Goal: Task Accomplishment & Management: Complete application form

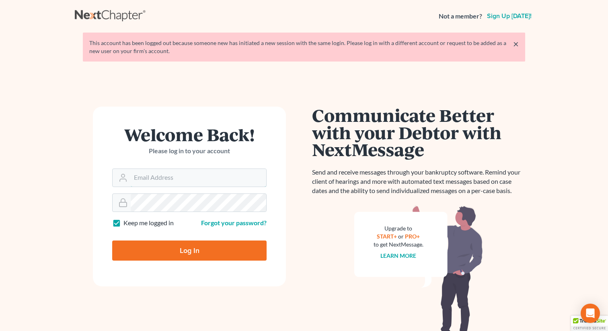
type input "[EMAIL_ADDRESS][DOMAIN_NAME]"
click at [168, 253] on input "Log In" at bounding box center [189, 250] width 154 height 20
type input "Thinking..."
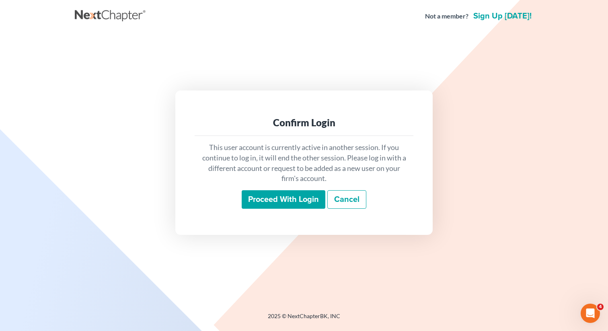
click at [279, 195] on input "Proceed with login" at bounding box center [284, 199] width 84 height 18
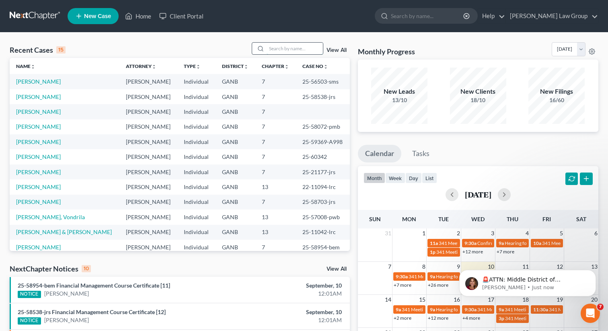
click at [298, 45] on input "search" at bounding box center [295, 49] width 56 height 12
type input "[PERSON_NAME]"
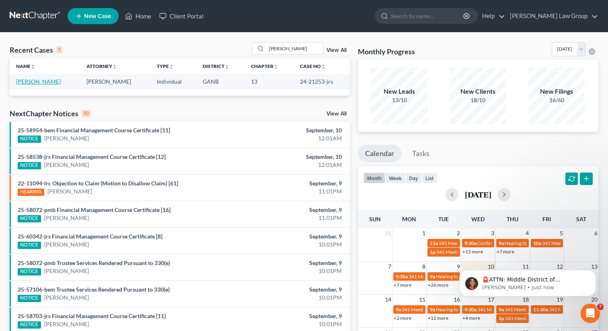
click at [31, 81] on link "[PERSON_NAME]" at bounding box center [38, 81] width 45 height 7
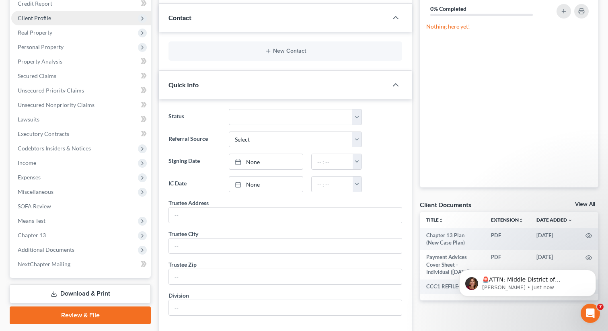
scroll to position [246, 0]
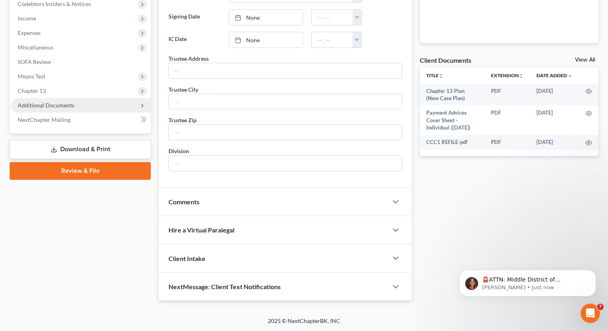
click at [66, 104] on span "Additional Documents" at bounding box center [46, 105] width 57 height 7
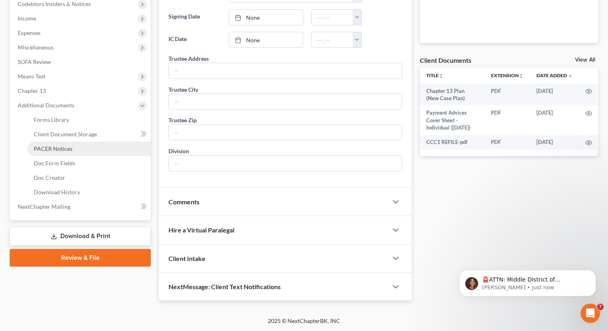
click at [71, 152] on link "PACER Notices" at bounding box center [88, 148] width 123 height 14
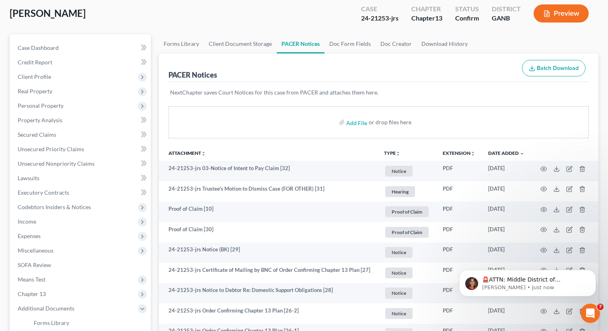
scroll to position [42, 0]
click at [390, 152] on button "TYPE unfold_more" at bounding box center [392, 154] width 16 height 5
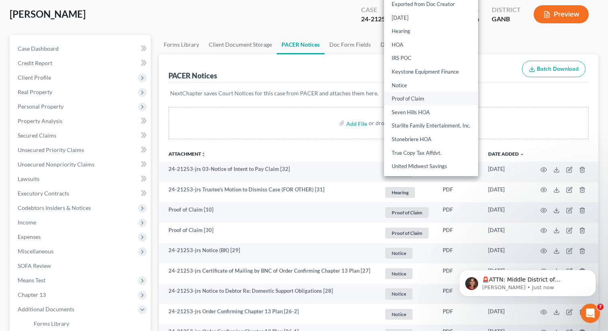
click at [410, 94] on link "Proof of Claim" at bounding box center [431, 99] width 94 height 14
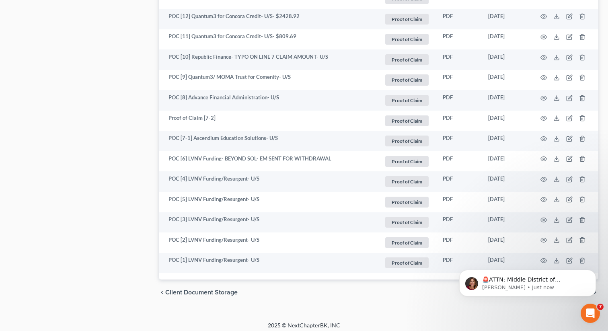
scroll to position [931, 0]
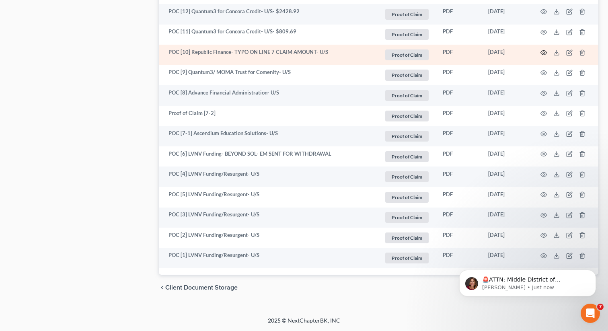
click at [543, 52] on icon "button" at bounding box center [543, 52] width 6 height 6
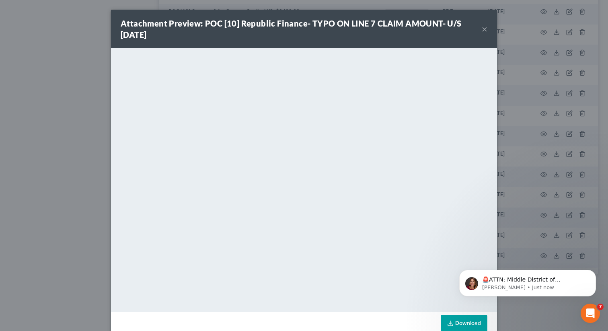
scroll to position [16, 0]
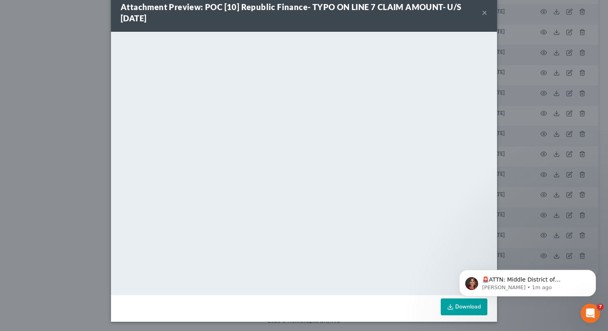
click at [483, 13] on button "×" at bounding box center [485, 13] width 6 height 10
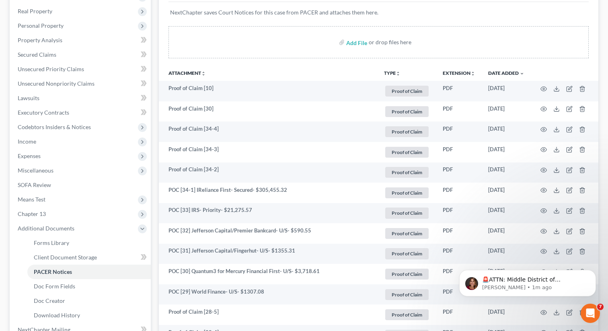
scroll to position [124, 0]
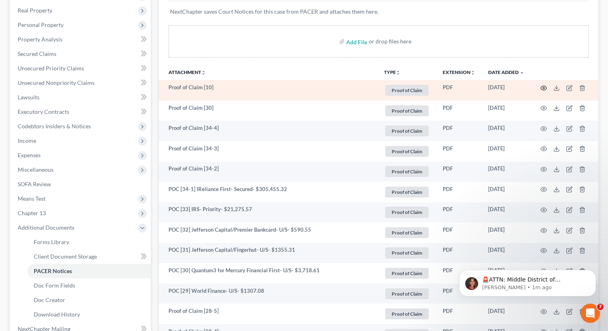
click at [544, 89] on icon "button" at bounding box center [544, 88] width 6 height 4
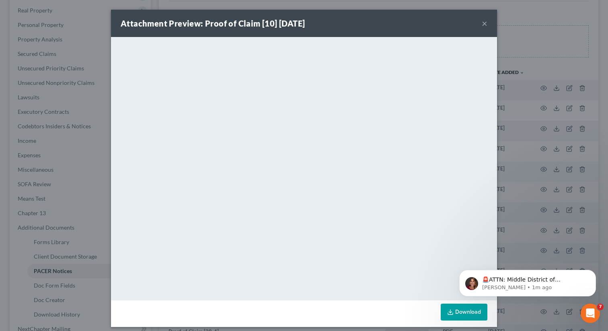
click at [484, 25] on button "×" at bounding box center [485, 23] width 6 height 10
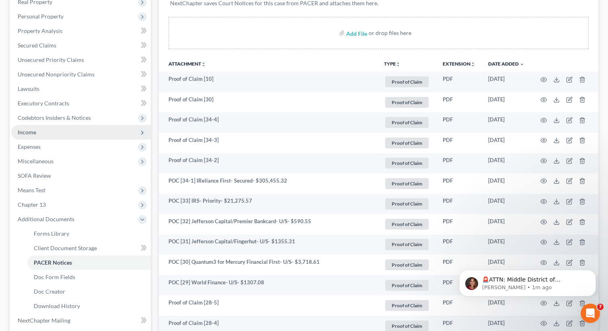
scroll to position [137, 0]
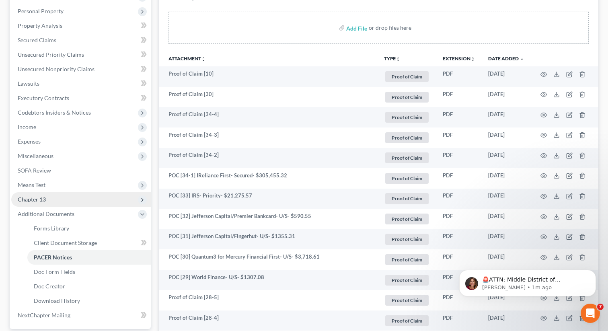
click at [50, 200] on span "Chapter 13" at bounding box center [80, 199] width 139 height 14
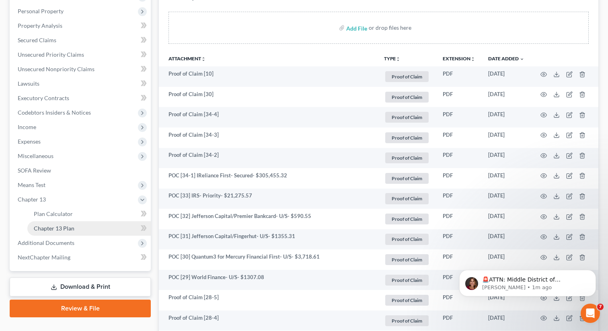
click at [61, 232] on link "Chapter 13 Plan" at bounding box center [88, 228] width 123 height 14
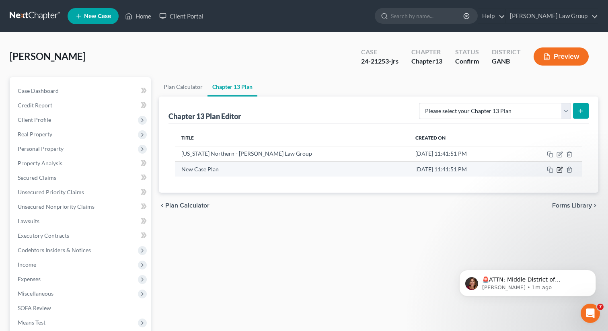
click at [556, 168] on icon "button" at bounding box center [559, 169] width 6 height 6
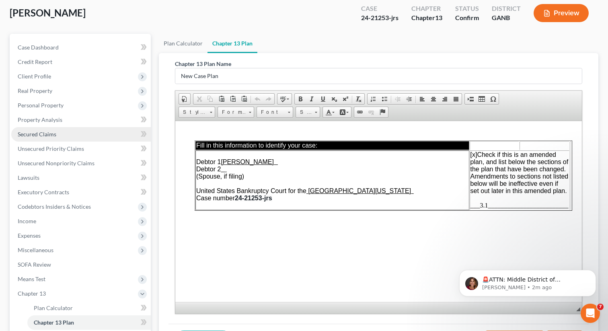
scroll to position [154, 0]
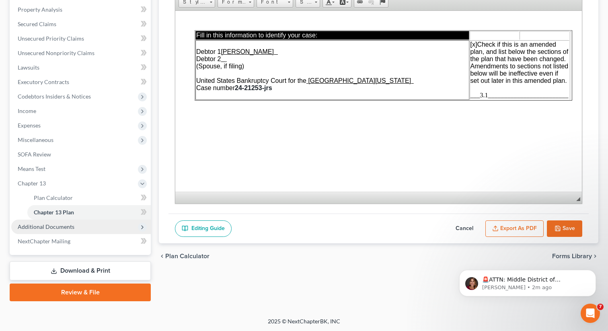
click at [68, 228] on span "Additional Documents" at bounding box center [46, 226] width 57 height 7
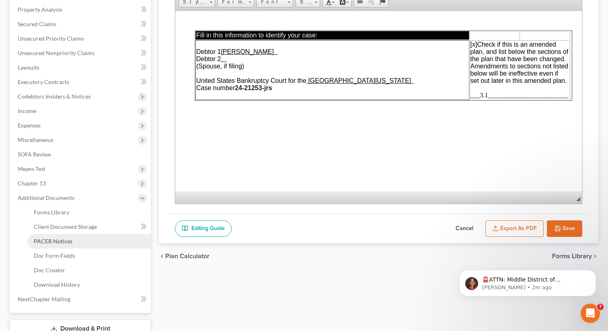
click at [64, 244] on link "PACER Notices" at bounding box center [88, 241] width 123 height 14
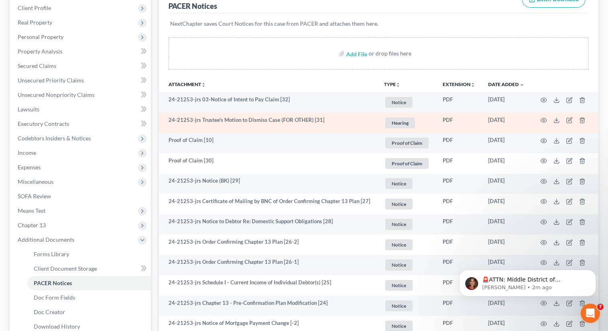
scroll to position [123, 0]
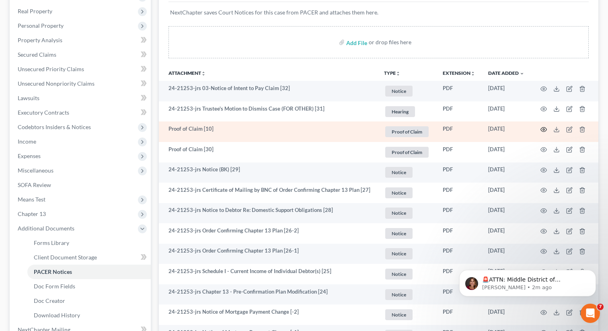
click at [544, 128] on icon "button" at bounding box center [543, 129] width 6 height 6
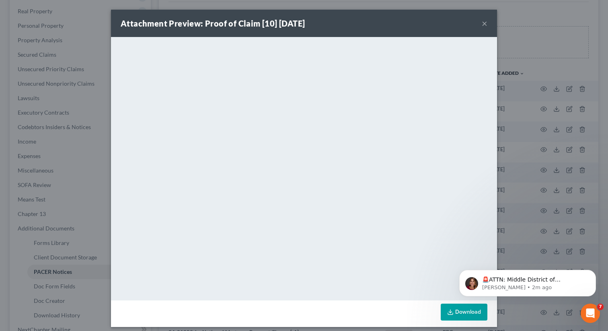
click at [486, 21] on button "×" at bounding box center [485, 23] width 6 height 10
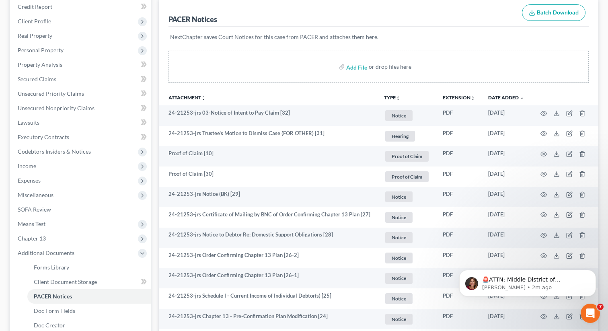
scroll to position [0, 0]
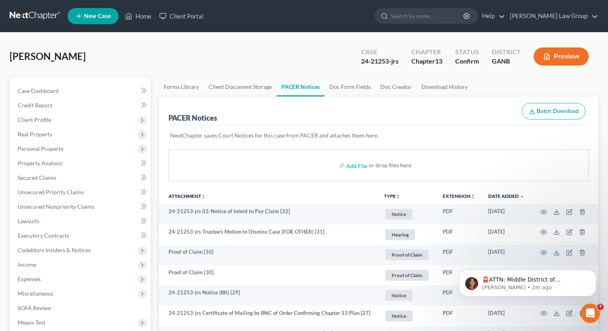
click at [390, 196] on button "TYPE unfold_more" at bounding box center [392, 196] width 16 height 5
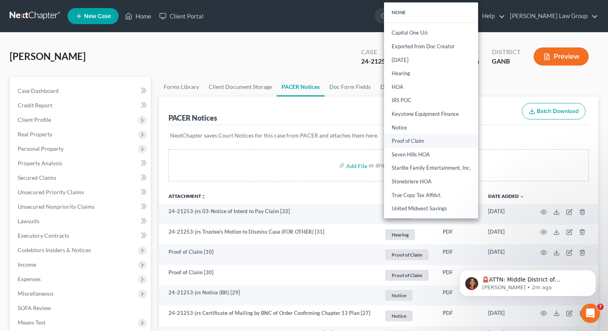
click at [400, 140] on link "Proof of Claim" at bounding box center [431, 141] width 94 height 14
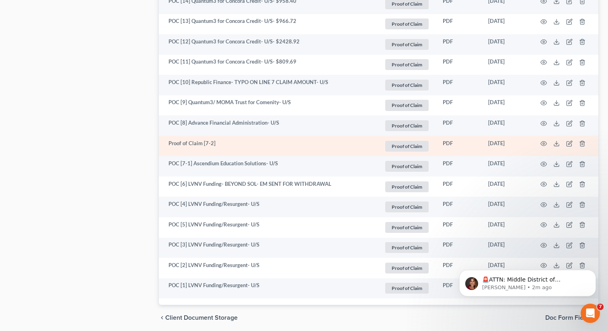
scroll to position [911, 0]
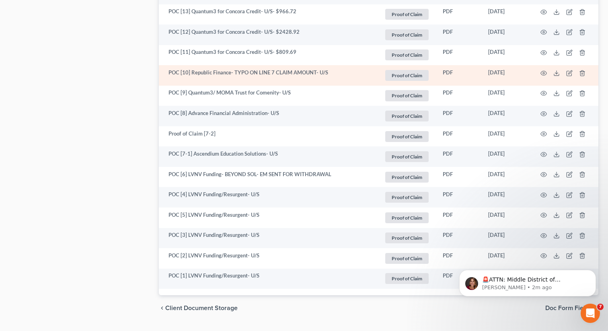
click at [539, 72] on td at bounding box center [565, 75] width 68 height 21
click at [542, 72] on icon "button" at bounding box center [543, 73] width 6 height 6
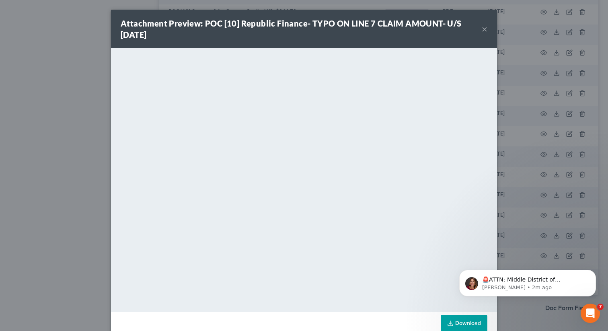
click at [483, 27] on button "×" at bounding box center [485, 29] width 6 height 10
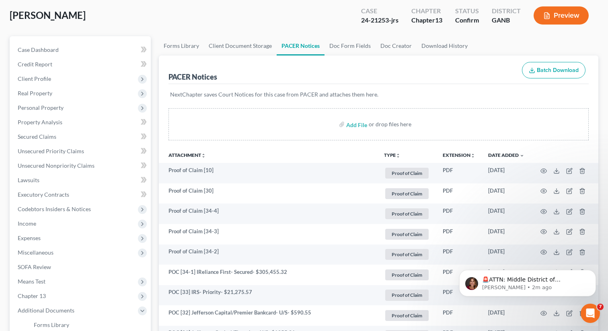
scroll to position [46, 0]
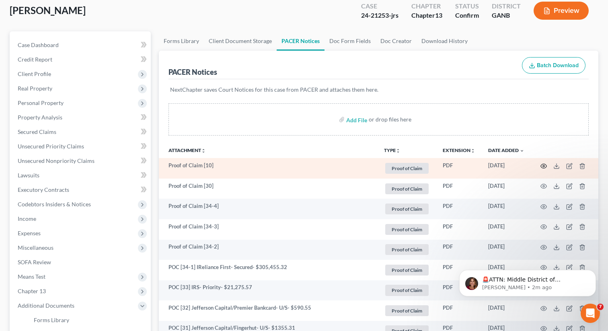
click at [543, 165] on circle "button" at bounding box center [544, 166] width 2 height 2
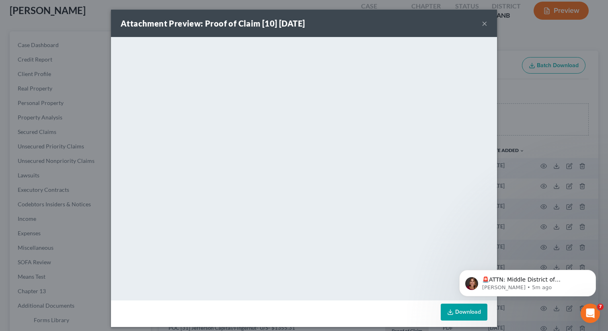
click at [394, 10] on div "Attachment Preview: Proof of Claim [10] [DATE] ×" at bounding box center [304, 23] width 386 height 27
click at [377, 24] on div "Attachment Preview: Proof of Claim [10] [DATE] ×" at bounding box center [304, 23] width 386 height 27
click at [288, 31] on div "Attachment Preview: Proof of Claim [10] [DATE] ×" at bounding box center [304, 23] width 386 height 27
click at [296, 35] on div "Attachment Preview: Proof of Claim [10] [DATE] ×" at bounding box center [304, 23] width 386 height 27
click at [283, 24] on strong "Attachment Preview: Proof of Claim [10] [DATE]" at bounding box center [213, 23] width 184 height 10
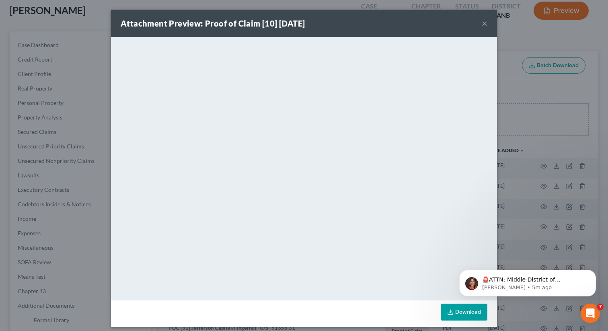
click at [482, 26] on button "×" at bounding box center [485, 23] width 6 height 10
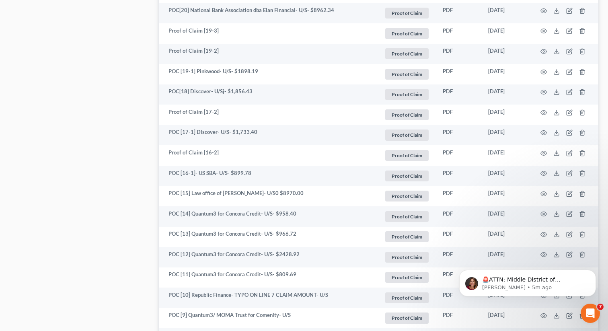
scroll to position [931, 0]
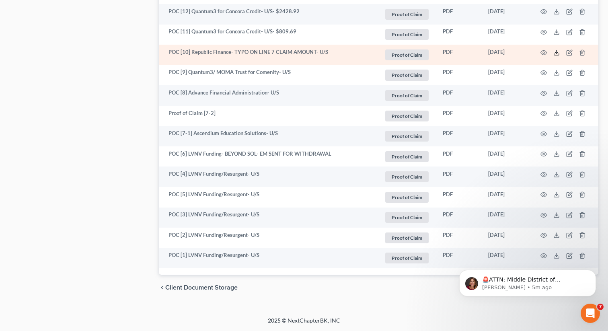
click at [556, 54] on icon at bounding box center [556, 52] width 6 height 6
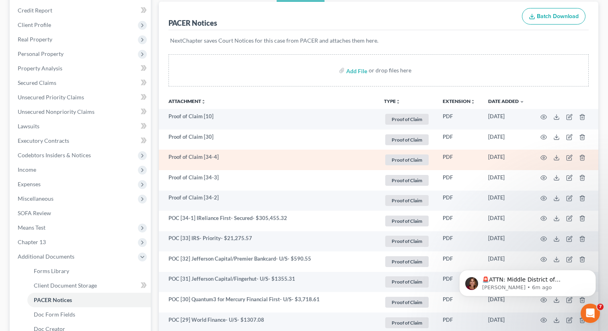
scroll to position [0, 0]
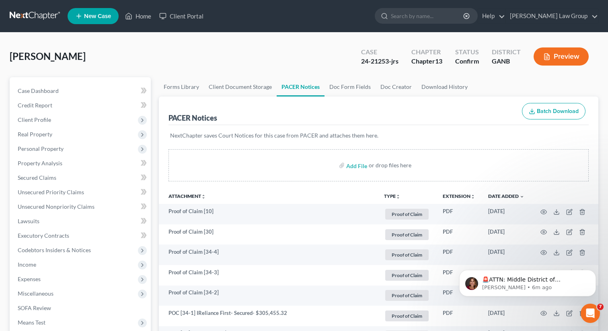
click at [390, 194] on button "TYPE unfold_more" at bounding box center [392, 196] width 16 height 5
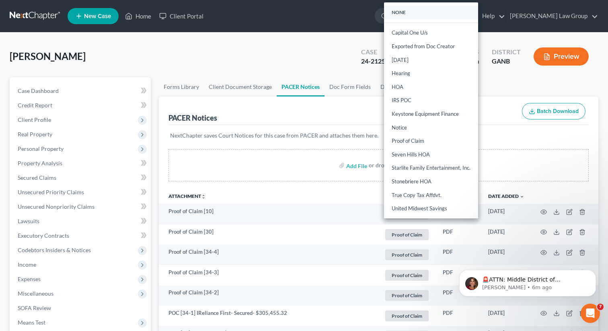
click at [399, 12] on link "NONE" at bounding box center [431, 13] width 94 height 14
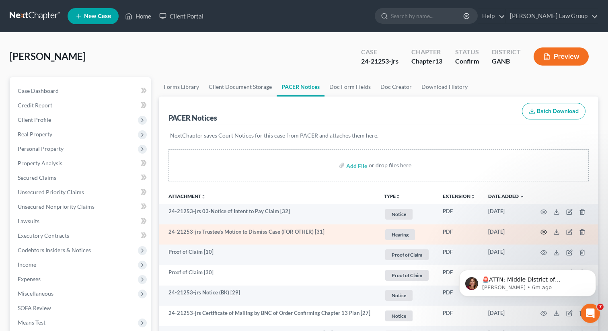
click at [544, 231] on circle "button" at bounding box center [544, 232] width 2 height 2
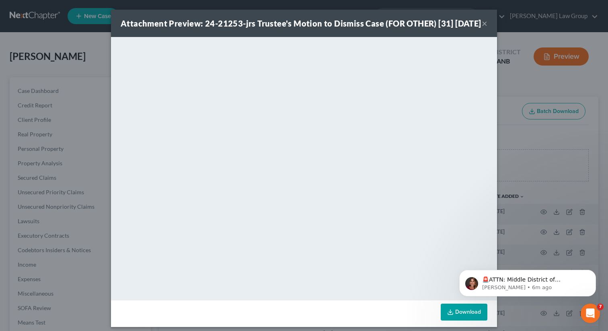
click at [483, 28] on button "×" at bounding box center [485, 23] width 6 height 10
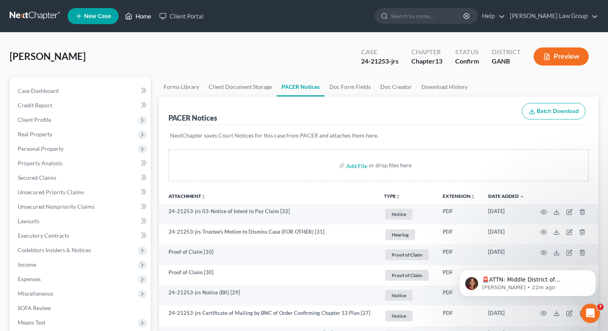
click at [145, 19] on link "Home" at bounding box center [138, 16] width 34 height 14
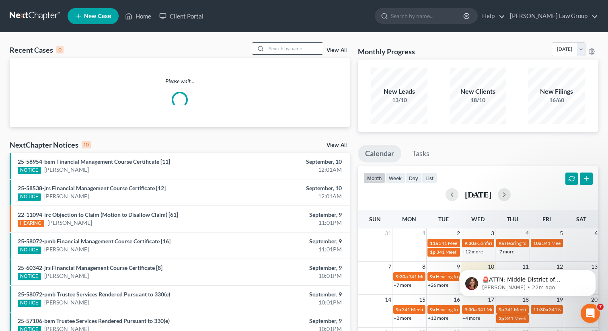
click at [294, 51] on input "search" at bounding box center [295, 49] width 56 height 12
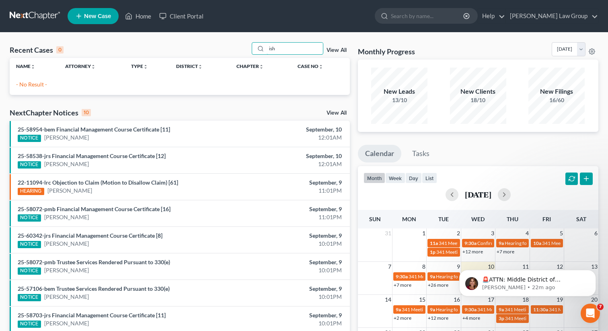
type input "ish"
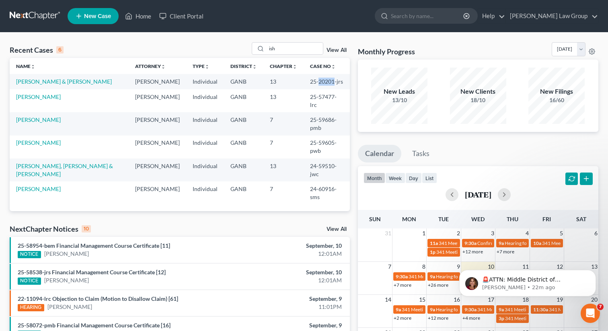
drag, startPoint x: 322, startPoint y: 81, endPoint x: 306, endPoint y: 81, distance: 16.1
click at [306, 81] on td "25-20201-jrs" at bounding box center [326, 81] width 46 height 15
copy td "20201"
click at [49, 83] on link "[PERSON_NAME] & [PERSON_NAME]" at bounding box center [64, 81] width 96 height 7
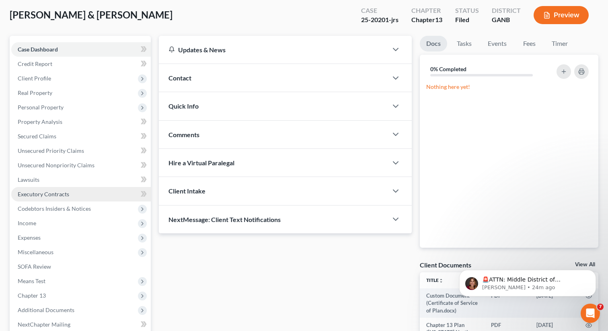
scroll to position [44, 0]
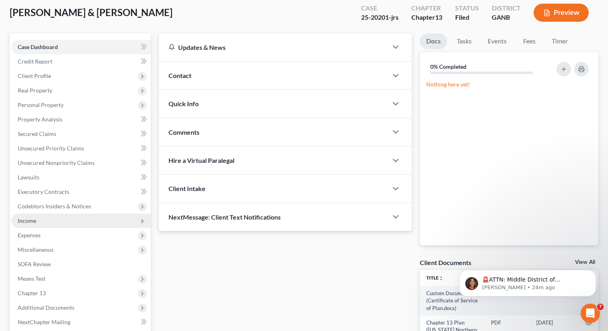
click at [43, 219] on span "Income" at bounding box center [80, 220] width 139 height 14
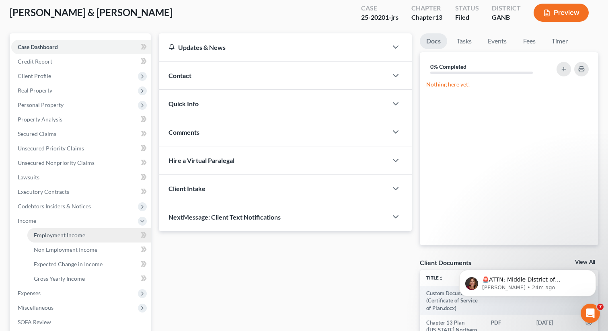
click at [44, 233] on span "Employment Income" at bounding box center [59, 235] width 51 height 7
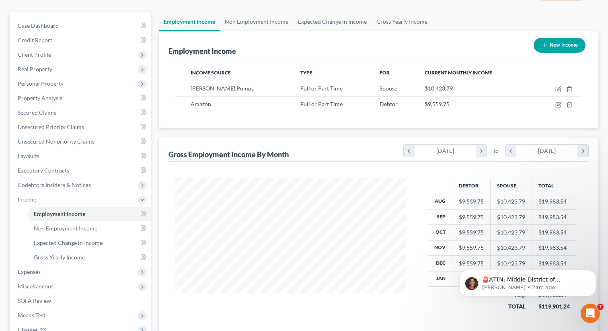
scroll to position [66, 0]
click at [260, 19] on link "Non Employment Income" at bounding box center [256, 21] width 73 height 19
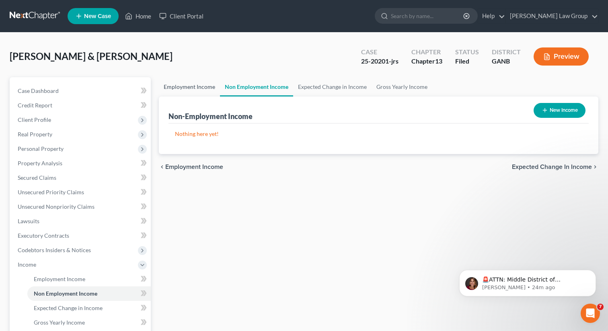
click at [193, 81] on link "Employment Income" at bounding box center [189, 86] width 61 height 19
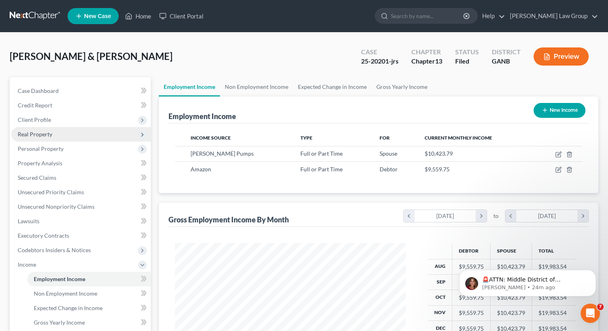
scroll to position [144, 247]
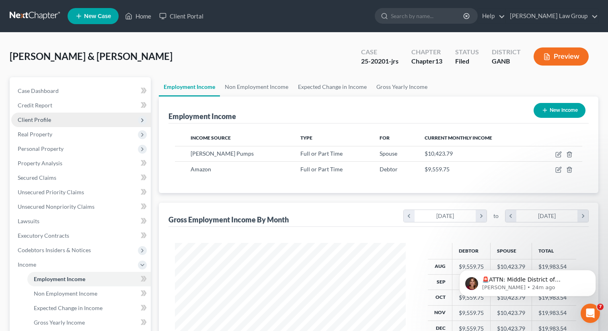
click at [51, 121] on span "Client Profile" at bounding box center [80, 120] width 139 height 14
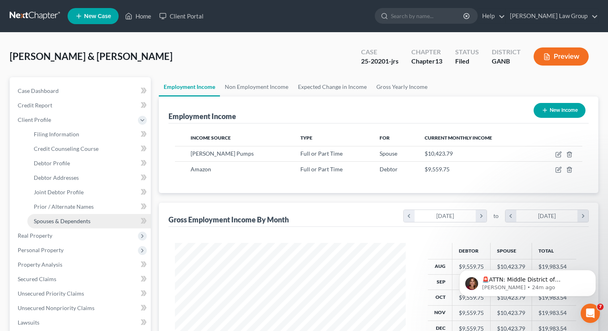
click at [69, 222] on span "Spouses & Dependents" at bounding box center [62, 220] width 57 height 7
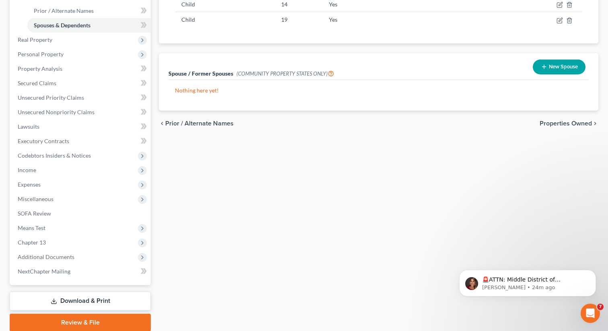
scroll to position [226, 0]
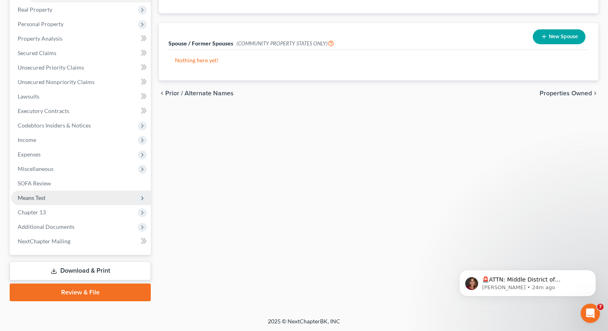
click at [56, 193] on span "Means Test" at bounding box center [80, 198] width 139 height 14
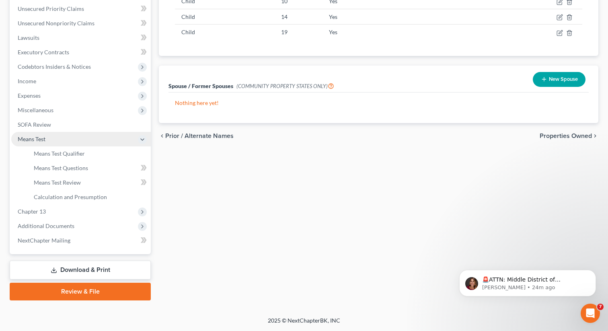
scroll to position [182, 0]
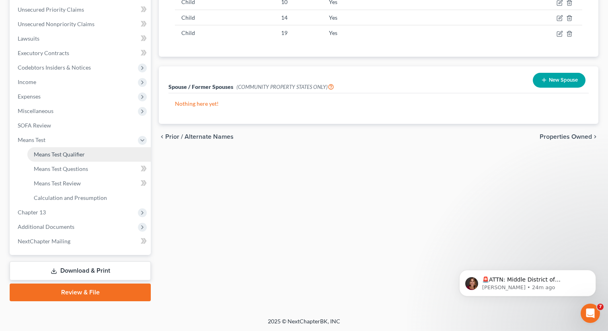
click at [78, 152] on span "Means Test Qualifier" at bounding box center [59, 154] width 51 height 7
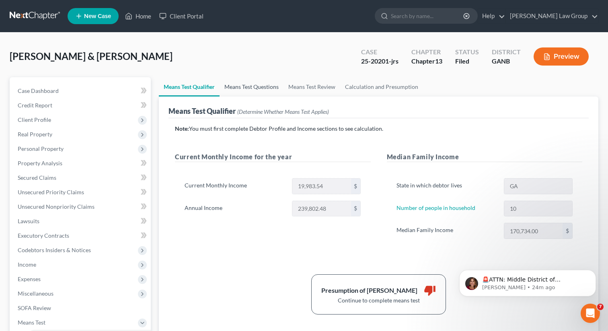
click at [252, 84] on link "Means Test Questions" at bounding box center [251, 86] width 64 height 19
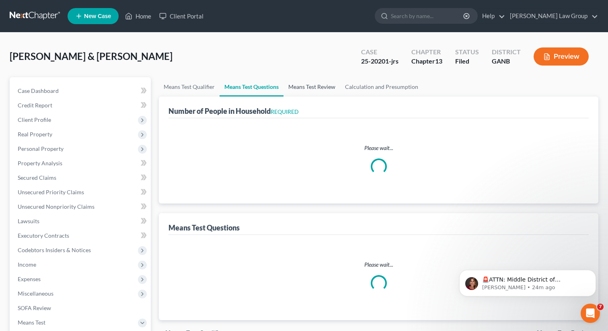
select select "0"
select select "60"
select select "1"
select select "60"
select select "1"
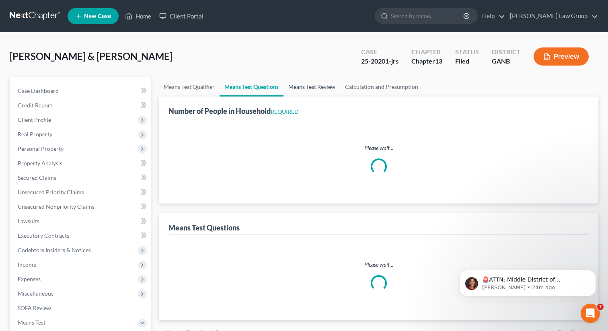
select select "60"
select select "0"
select select "60"
select select "0"
select select "60"
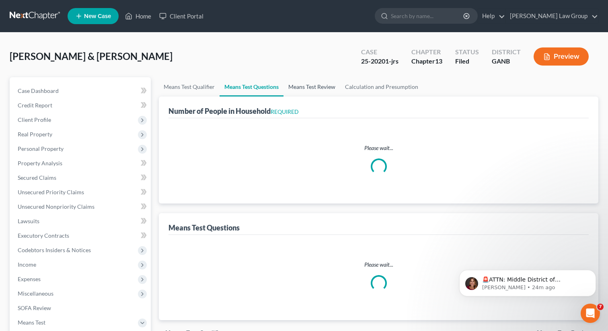
select select "10"
select select "0"
select select "2"
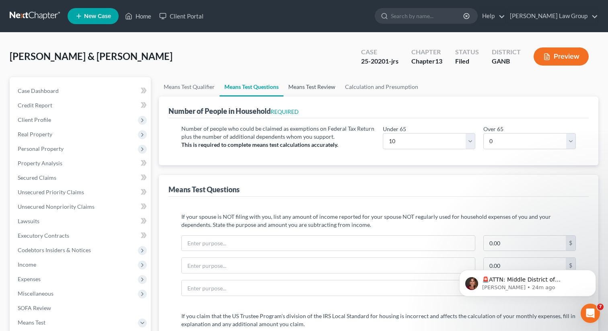
click at [310, 88] on link "Means Test Review" at bounding box center [311, 86] width 57 height 19
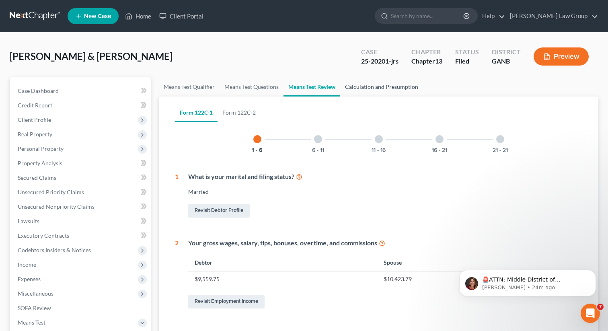
click at [371, 86] on link "Calculation and Presumption" at bounding box center [381, 86] width 83 height 19
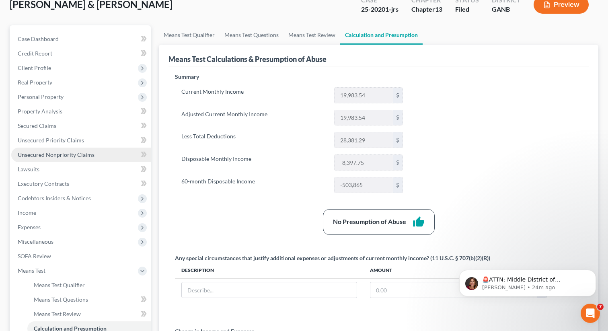
scroll to position [92, 0]
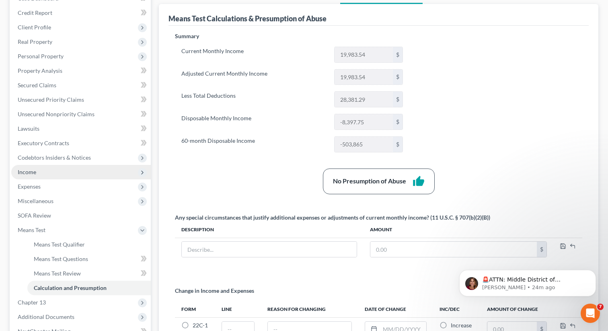
click at [45, 171] on span "Income" at bounding box center [80, 172] width 139 height 14
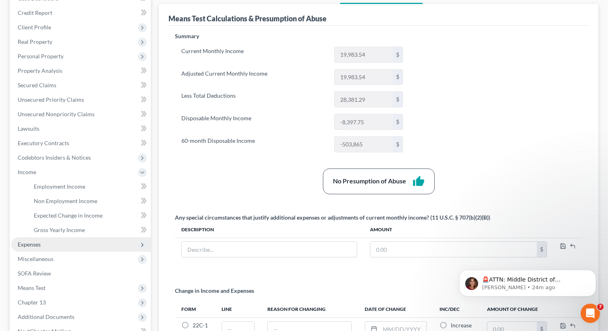
click at [35, 242] on span "Expenses" at bounding box center [29, 244] width 23 height 7
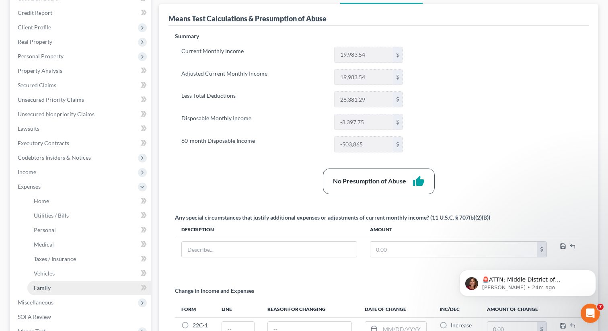
click at [36, 288] on span "Family" at bounding box center [42, 287] width 17 height 7
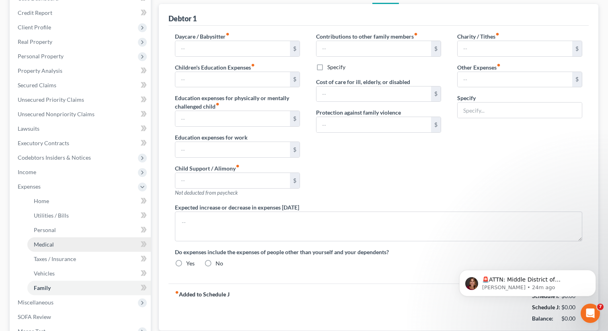
type input "1,100.00"
type input "0.00"
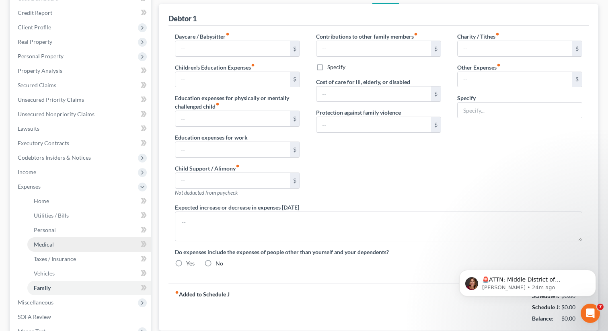
type input "0.00"
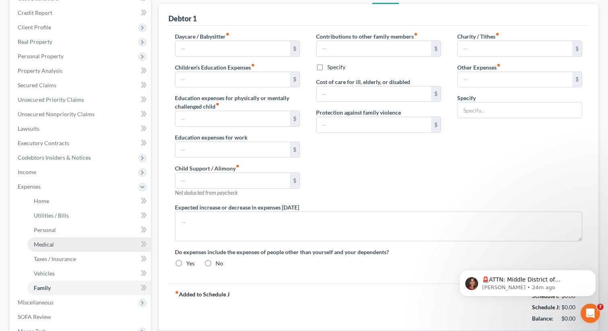
radio input "true"
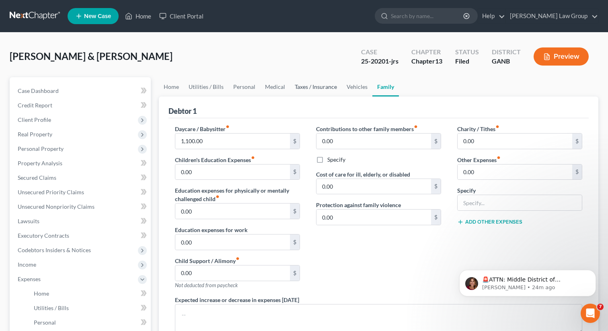
click at [301, 90] on link "Taxes / Insurance" at bounding box center [316, 86] width 52 height 19
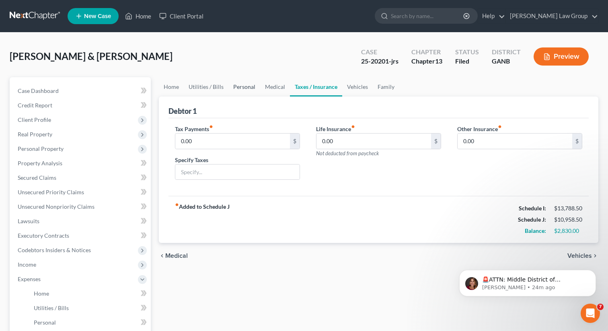
click at [238, 88] on link "Personal" at bounding box center [244, 86] width 32 height 19
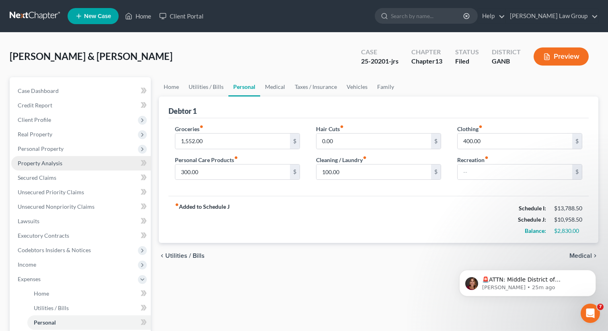
scroll to position [14, 0]
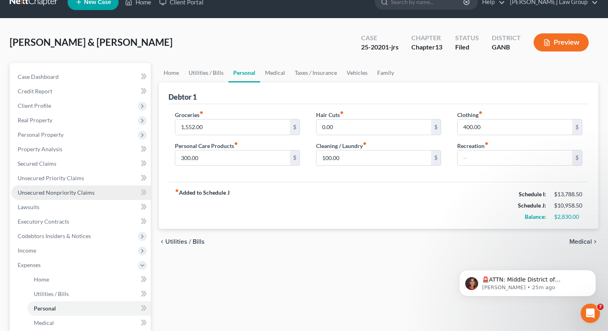
click at [35, 193] on span "Unsecured Nonpriority Claims" at bounding box center [56, 192] width 77 height 7
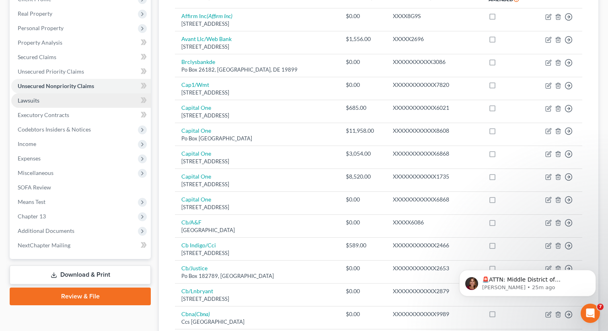
scroll to position [121, 0]
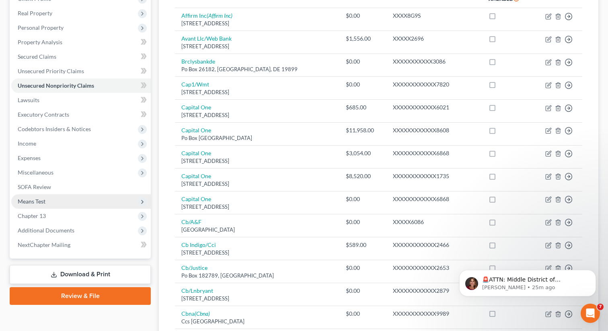
click at [43, 201] on span "Means Test" at bounding box center [32, 201] width 28 height 7
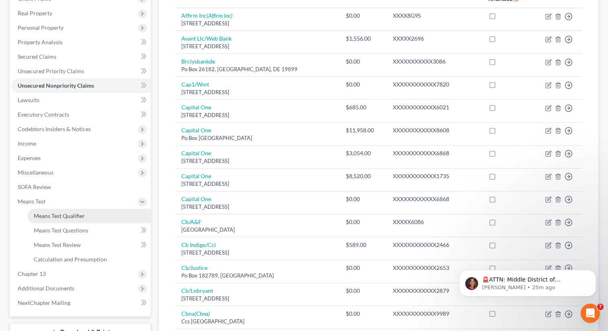
click at [41, 212] on span "Means Test Qualifier" at bounding box center [59, 215] width 51 height 7
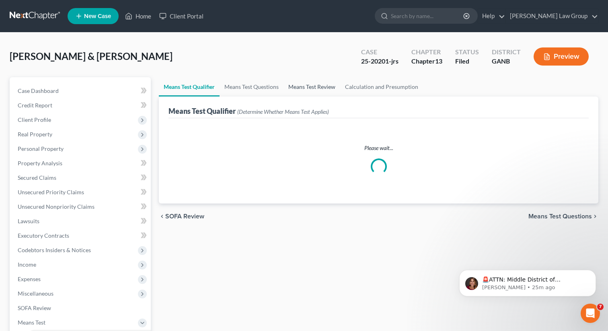
click at [322, 84] on link "Means Test Review" at bounding box center [311, 86] width 57 height 19
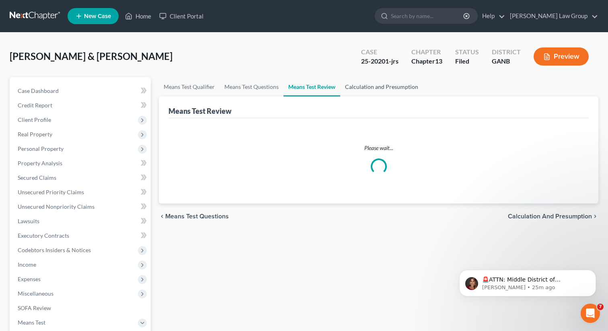
click at [377, 85] on link "Calculation and Presumption" at bounding box center [381, 86] width 83 height 19
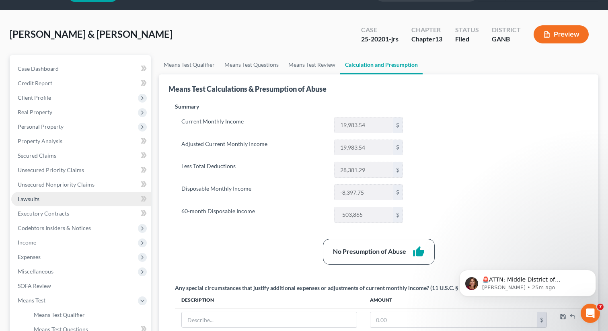
scroll to position [73, 0]
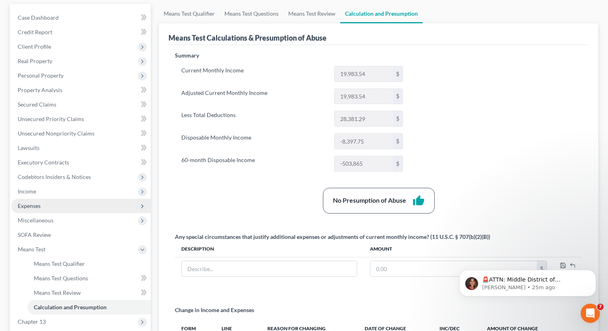
click at [36, 208] on span "Expenses" at bounding box center [29, 205] width 23 height 7
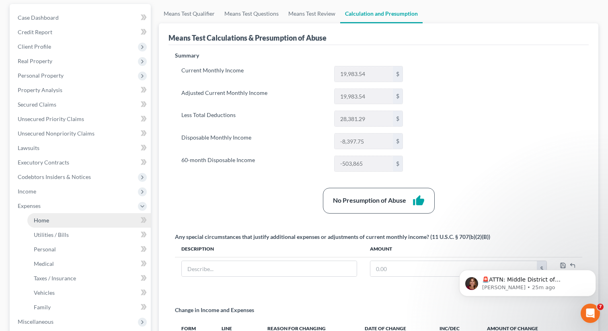
click at [39, 222] on span "Home" at bounding box center [41, 220] width 15 height 7
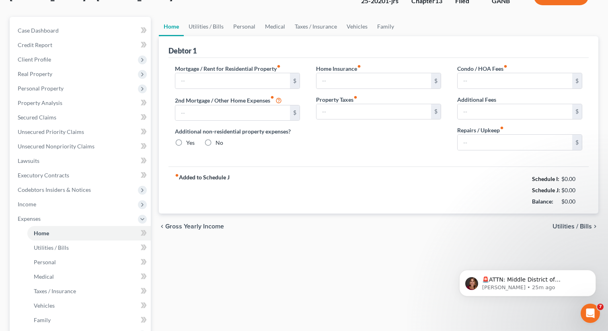
type input "4,500.00"
type input "0.00"
radio input "true"
type input "0.00"
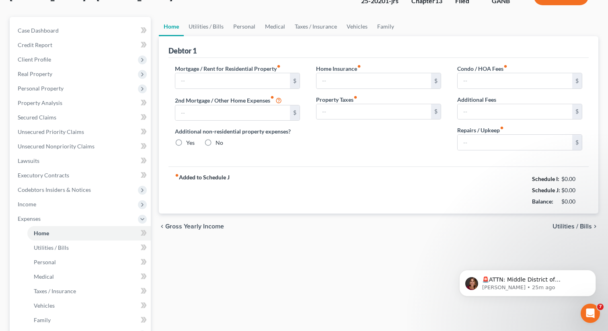
type input "0.00"
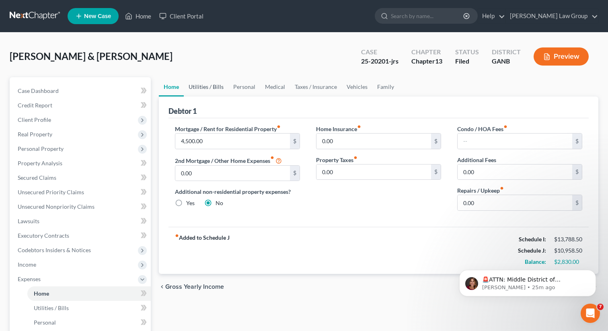
click at [213, 87] on link "Utilities / Bills" at bounding box center [206, 86] width 45 height 19
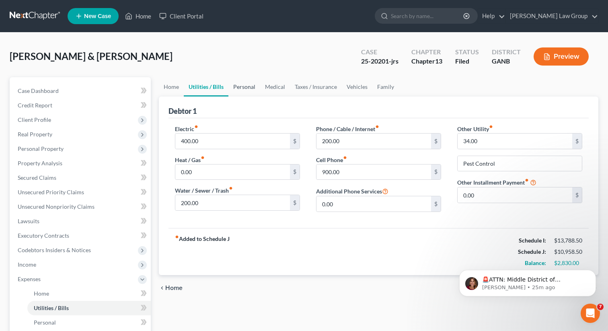
click at [248, 84] on link "Personal" at bounding box center [244, 86] width 32 height 19
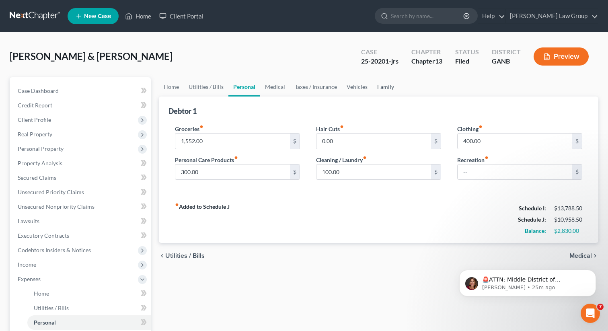
click at [380, 84] on link "Family" at bounding box center [385, 86] width 27 height 19
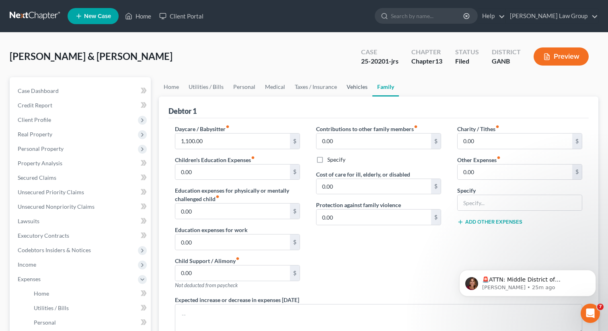
click at [342, 84] on link "Vehicles" at bounding box center [357, 86] width 31 height 19
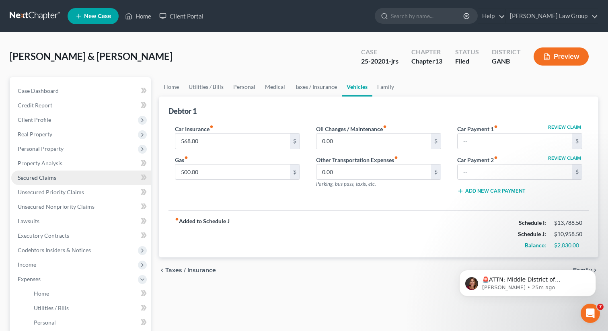
click at [57, 175] on link "Secured Claims" at bounding box center [80, 177] width 139 height 14
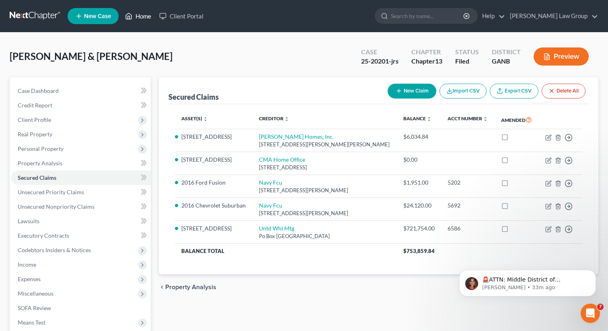
click at [141, 12] on link "Home" at bounding box center [138, 16] width 34 height 14
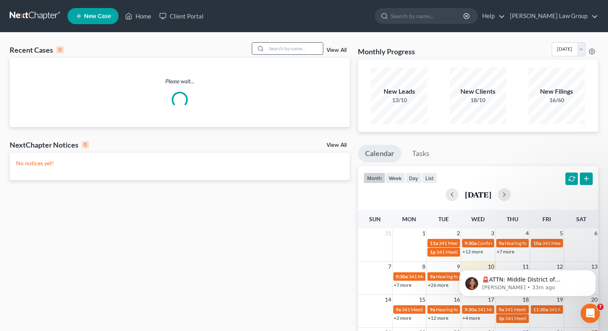
click at [303, 51] on input "search" at bounding box center [295, 49] width 56 height 12
type input "[PERSON_NAME]"
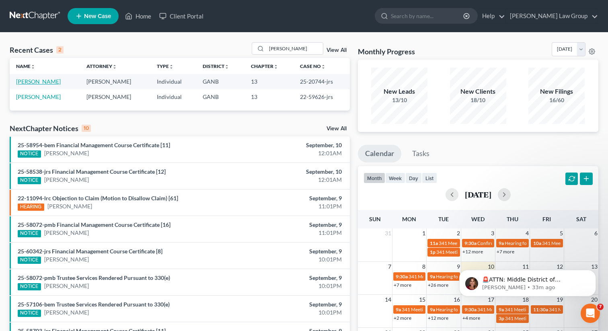
click at [36, 82] on link "[PERSON_NAME]" at bounding box center [38, 81] width 45 height 7
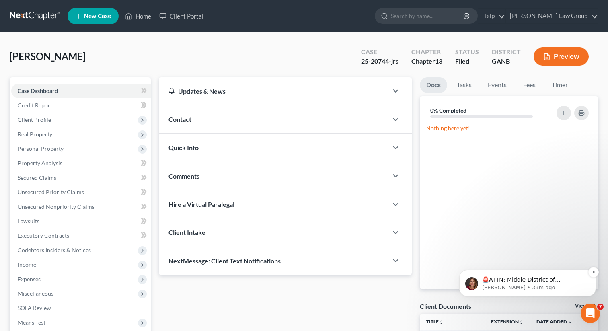
click at [513, 280] on p "🚨ATTN: Middle District of [US_STATE] The court has added a new Credit Counselin…" at bounding box center [534, 280] width 104 height 8
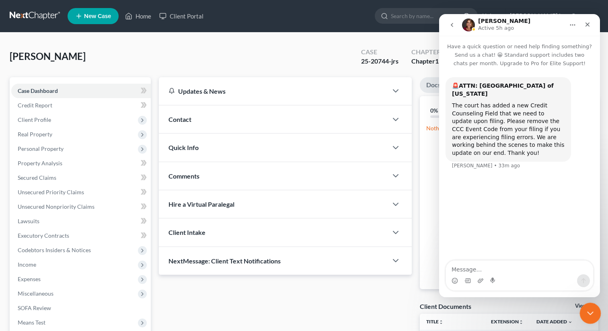
click at [588, 314] on icon "Close Intercom Messenger" at bounding box center [589, 312] width 10 height 10
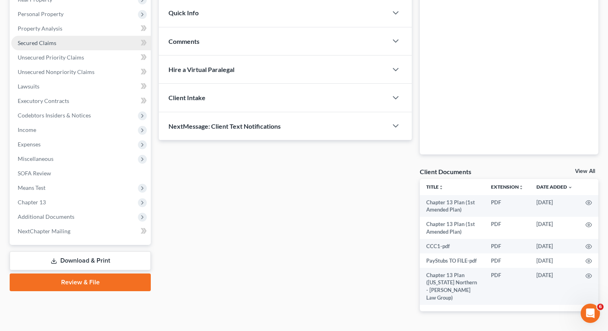
scroll to position [142, 0]
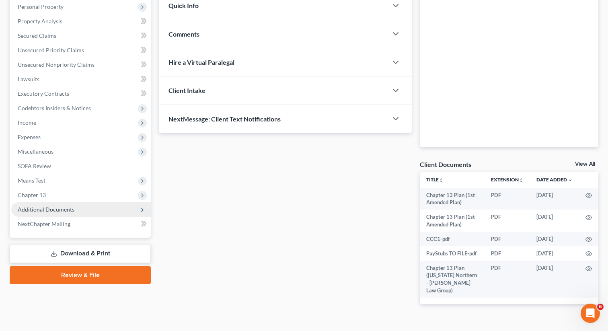
click at [53, 209] on span "Additional Documents" at bounding box center [46, 209] width 57 height 7
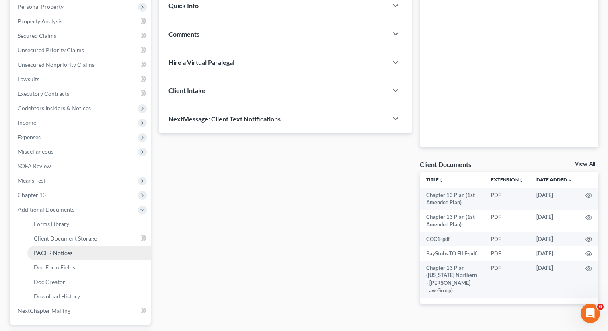
click at [47, 253] on span "PACER Notices" at bounding box center [53, 252] width 39 height 7
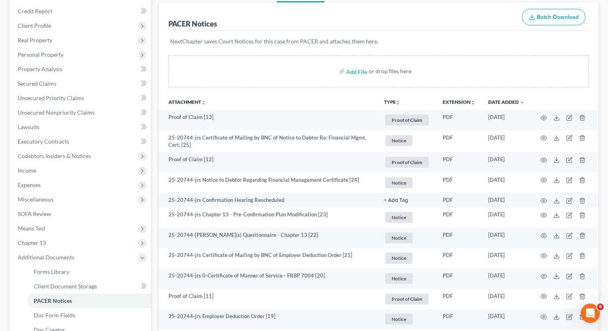
scroll to position [94, 0]
click at [34, 186] on span "Expenses" at bounding box center [29, 184] width 23 height 7
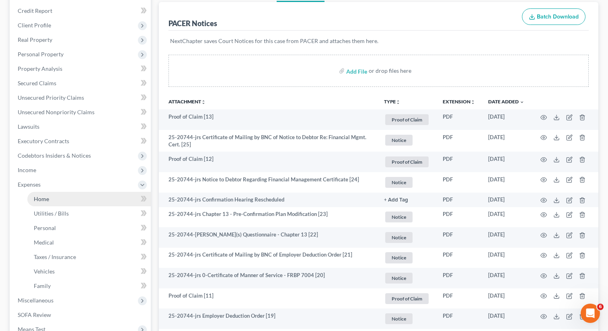
click at [42, 197] on span "Home" at bounding box center [41, 198] width 15 height 7
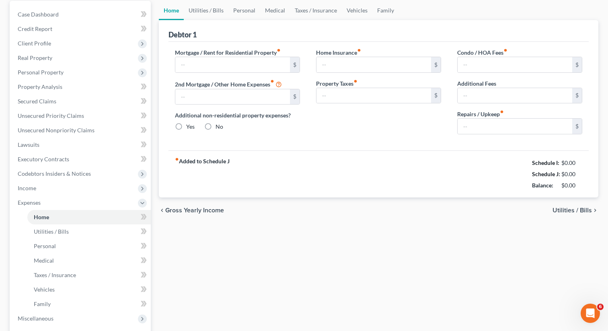
type input "3,000.00"
type input "0.00"
radio input "true"
type input "120.00"
type input "0.00"
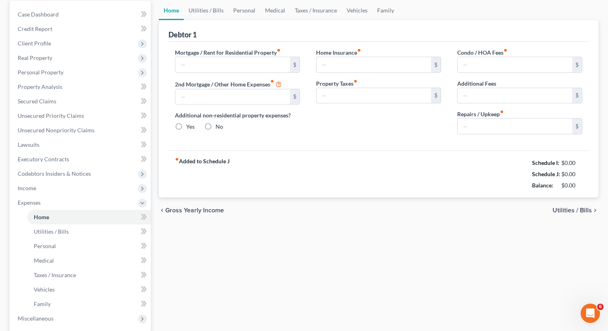
type input "416.67"
type input "0.00"
type input "200.00"
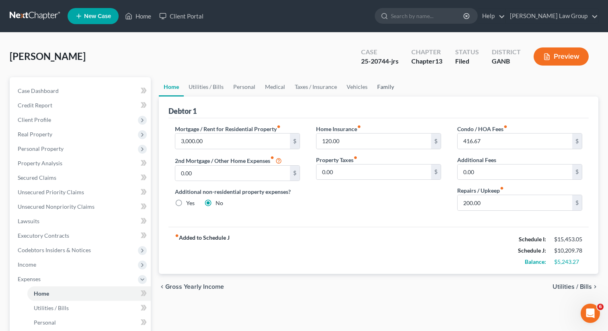
click at [385, 86] on link "Family" at bounding box center [385, 86] width 27 height 19
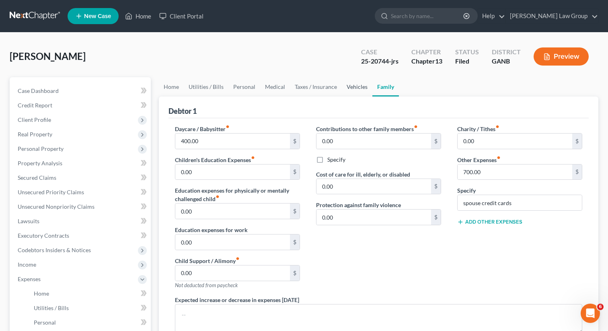
click at [350, 89] on link "Vehicles" at bounding box center [357, 86] width 31 height 19
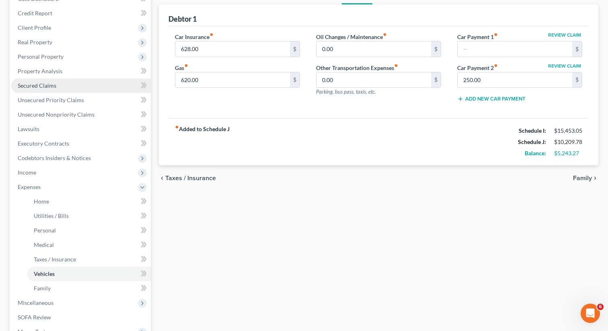
scroll to position [87, 0]
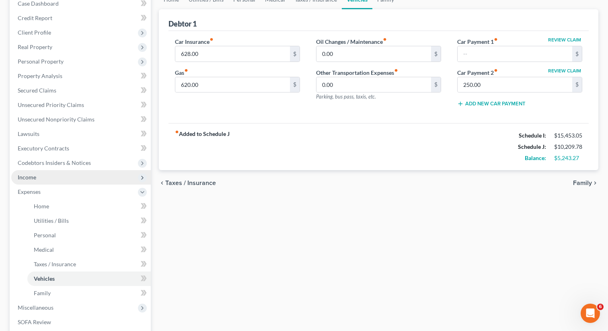
click at [45, 177] on span "Income" at bounding box center [80, 177] width 139 height 14
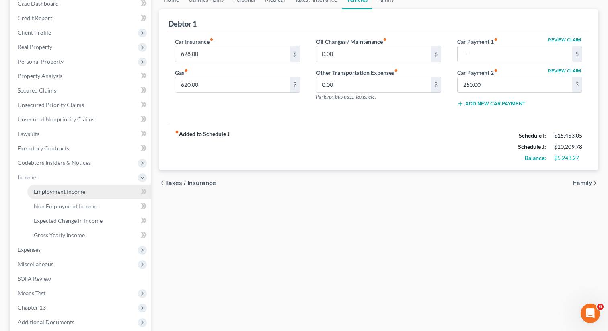
click at [42, 189] on span "Employment Income" at bounding box center [59, 191] width 51 height 7
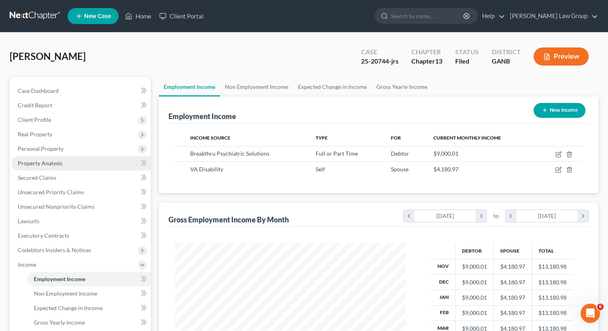
scroll to position [144, 247]
click at [261, 86] on link "Non Employment Income" at bounding box center [256, 86] width 73 height 19
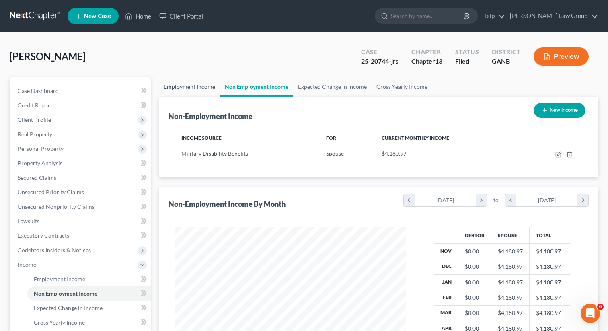
scroll to position [144, 247]
click at [193, 89] on link "Employment Income" at bounding box center [189, 86] width 61 height 19
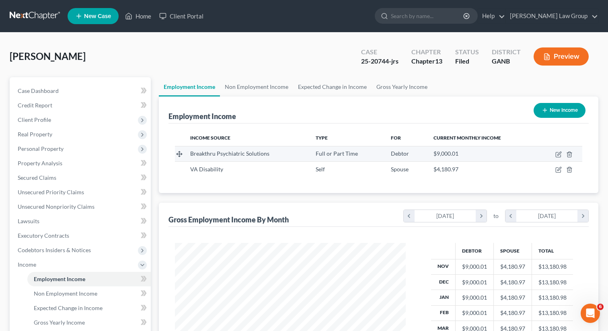
scroll to position [144, 247]
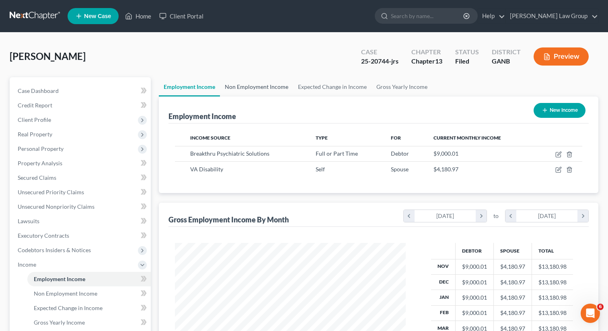
click at [254, 77] on link "Non Employment Income" at bounding box center [256, 86] width 73 height 19
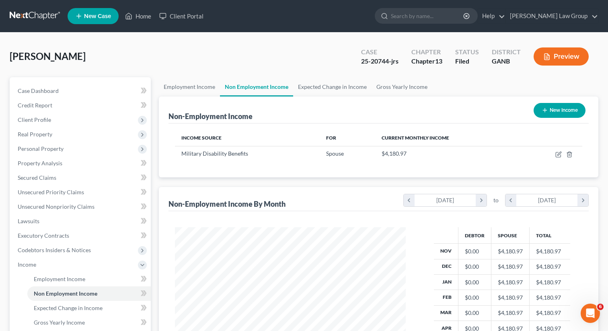
scroll to position [144, 247]
click at [187, 81] on link "Employment Income" at bounding box center [189, 86] width 61 height 19
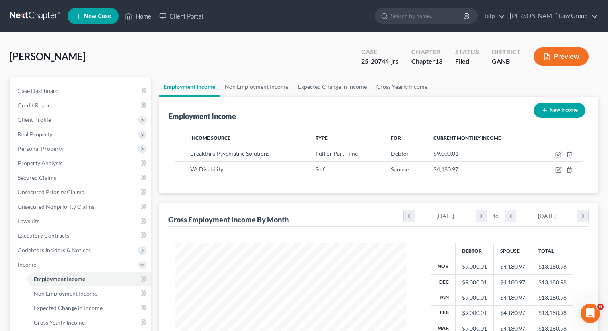
scroll to position [144, 247]
click at [251, 86] on link "Non Employment Income" at bounding box center [256, 86] width 73 height 19
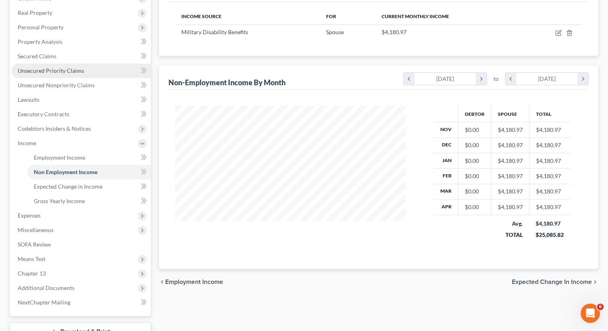
scroll to position [182, 0]
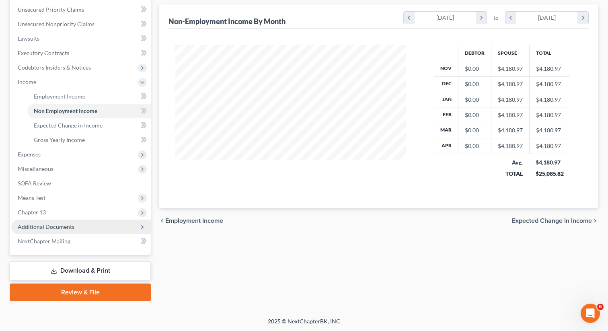
click at [77, 225] on span "Additional Documents" at bounding box center [80, 226] width 139 height 14
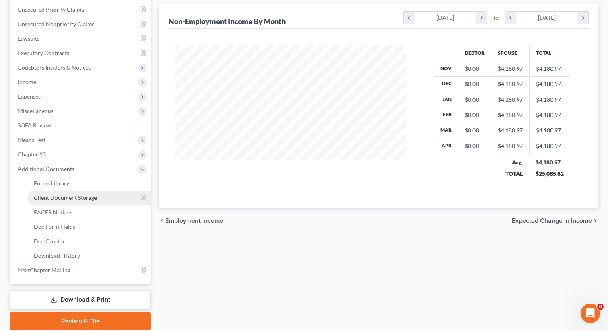
click at [76, 199] on span "Client Document Storage" at bounding box center [65, 197] width 63 height 7
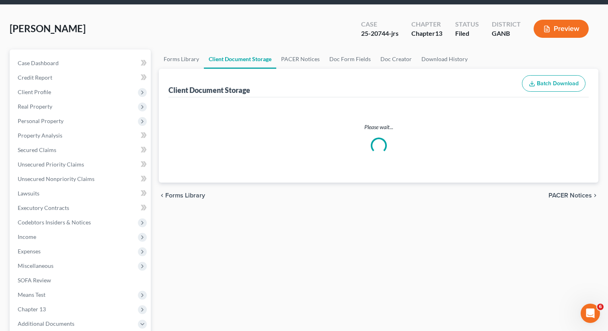
scroll to position [4, 0]
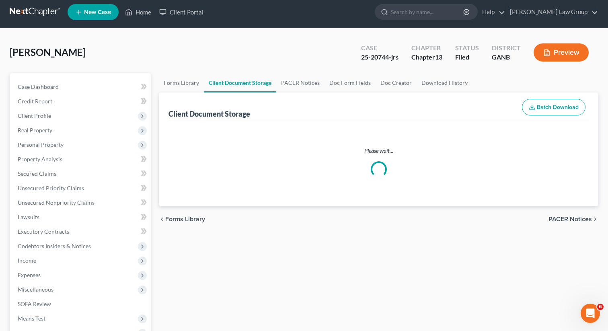
select select "0"
select select "35"
select select "5"
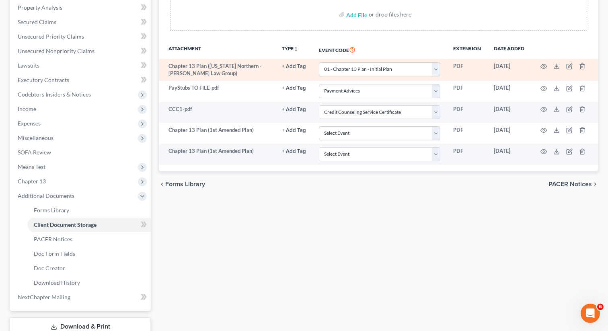
scroll to position [169, 0]
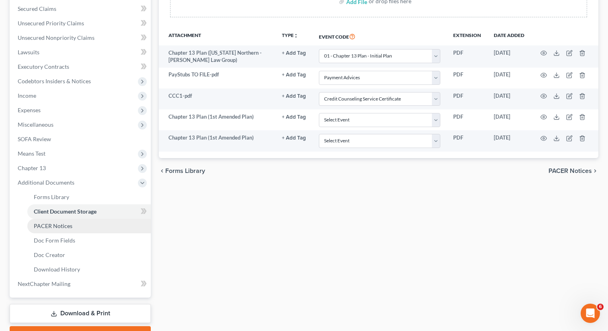
click at [80, 223] on link "PACER Notices" at bounding box center [88, 226] width 123 height 14
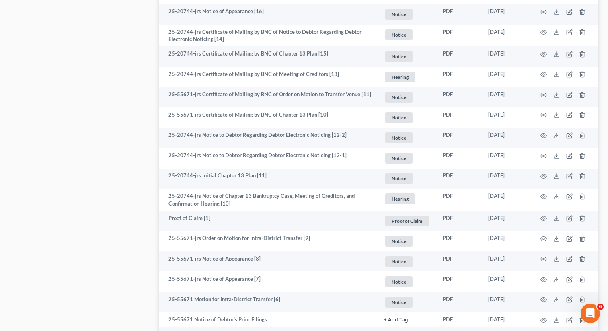
scroll to position [947, 0]
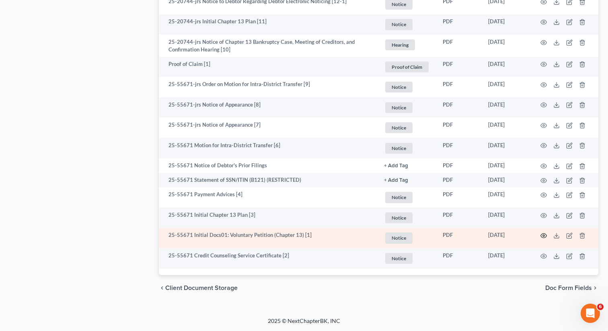
click at [545, 234] on icon "button" at bounding box center [544, 236] width 6 height 4
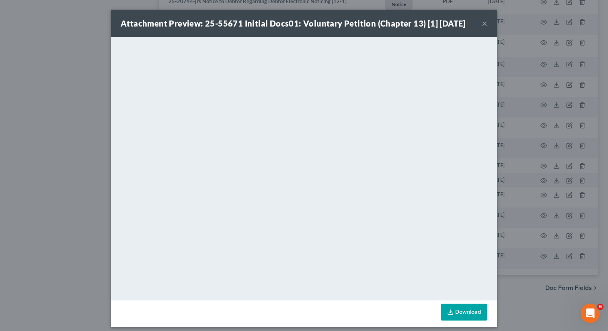
click at [485, 24] on button "×" at bounding box center [485, 23] width 6 height 10
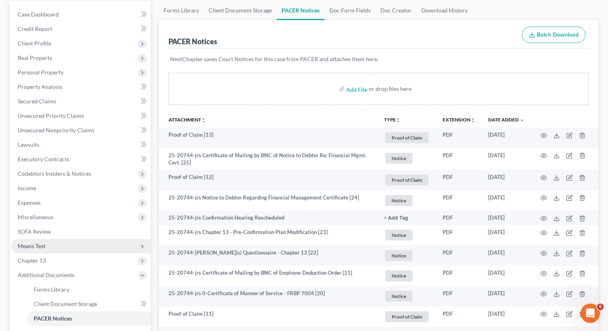
scroll to position [88, 0]
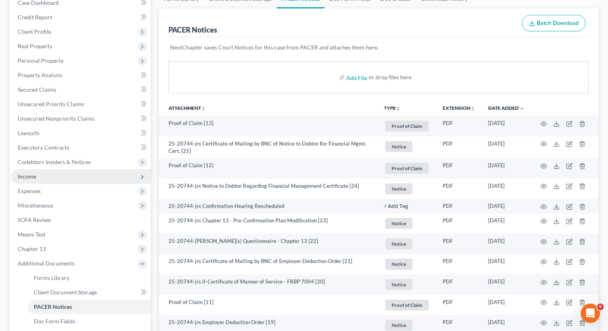
click at [43, 177] on span "Income" at bounding box center [80, 176] width 139 height 14
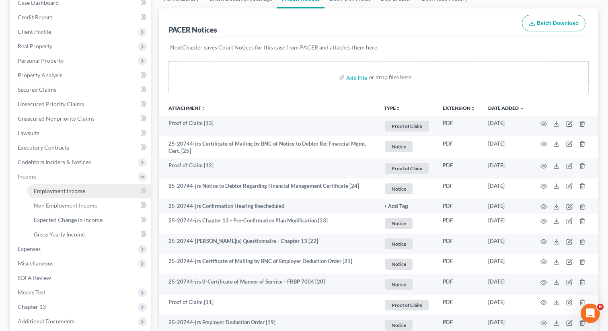
click at [45, 189] on span "Employment Income" at bounding box center [59, 190] width 51 height 7
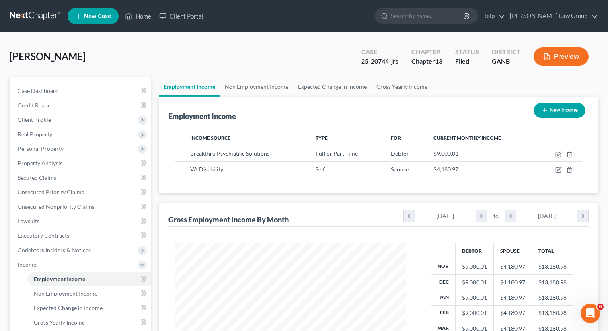
scroll to position [144, 247]
click at [569, 170] on line "button" at bounding box center [569, 171] width 0 height 2
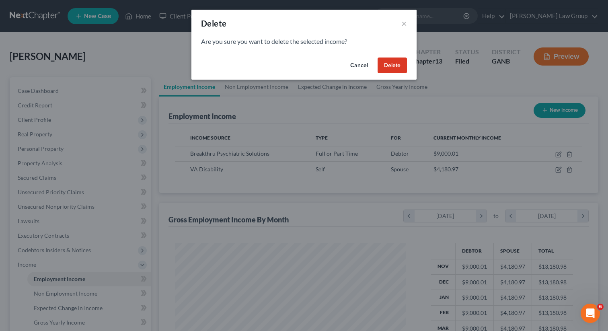
click at [354, 63] on button "Cancel" at bounding box center [359, 65] width 31 height 16
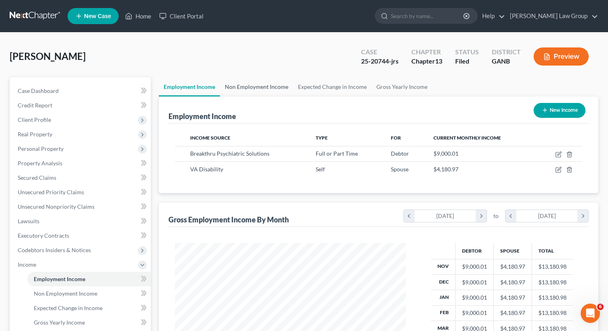
click at [243, 84] on link "Non Employment Income" at bounding box center [256, 86] width 73 height 19
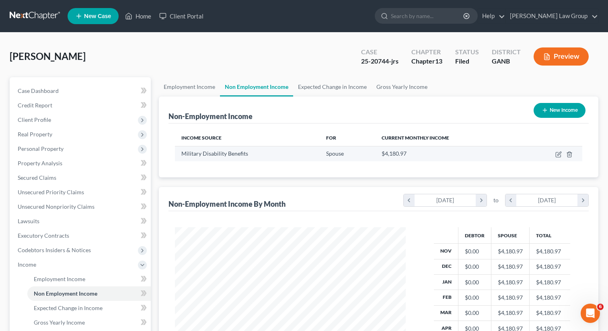
scroll to position [144, 247]
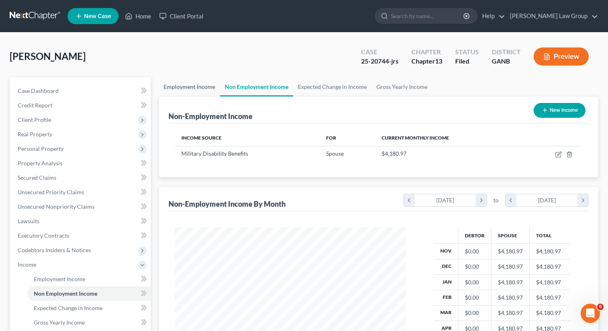
click at [193, 86] on link "Employment Income" at bounding box center [189, 86] width 61 height 19
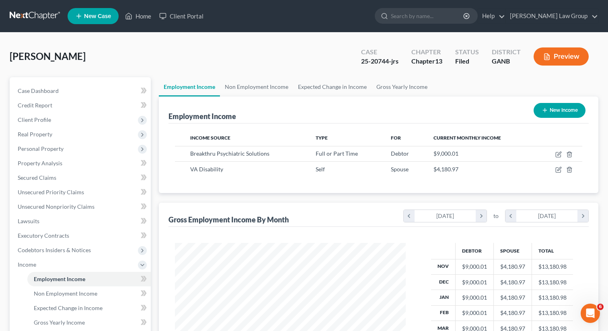
scroll to position [144, 247]
click at [569, 170] on line "button" at bounding box center [569, 171] width 0 height 2
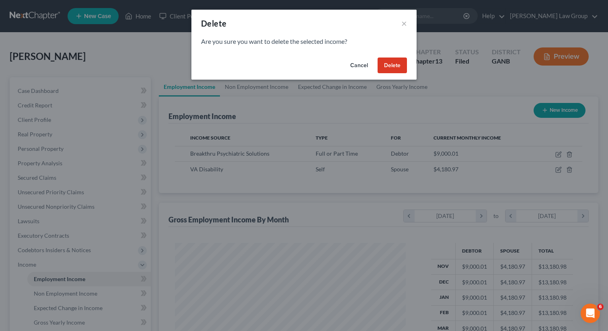
click at [393, 68] on button "Delete" at bounding box center [391, 65] width 29 height 16
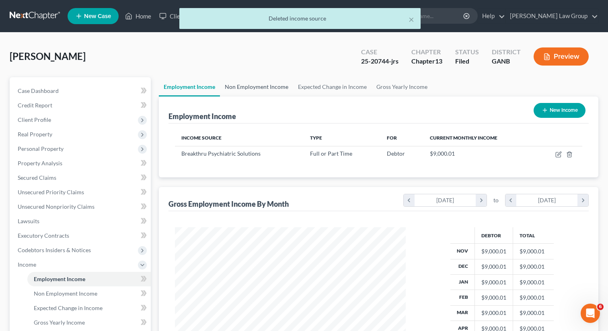
click at [239, 88] on link "Non Employment Income" at bounding box center [256, 86] width 73 height 19
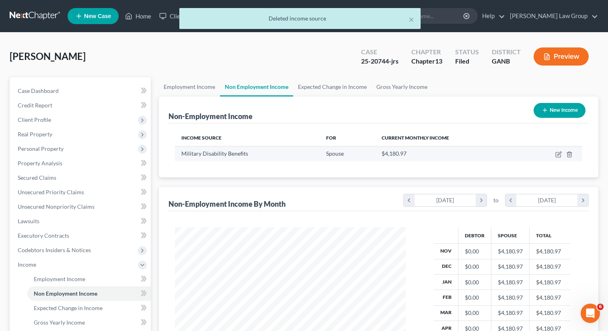
scroll to position [144, 247]
click at [557, 155] on icon "button" at bounding box center [558, 154] width 6 height 6
select select "12"
select select "0"
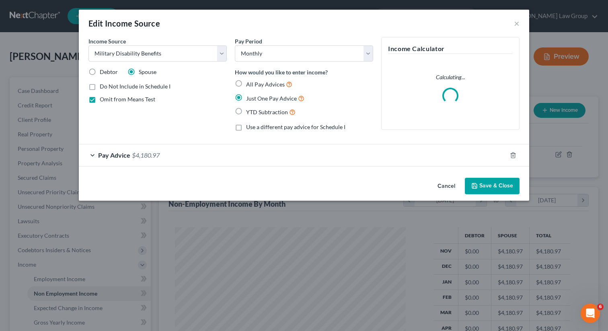
click at [492, 190] on button "Save & Close" at bounding box center [492, 186] width 55 height 17
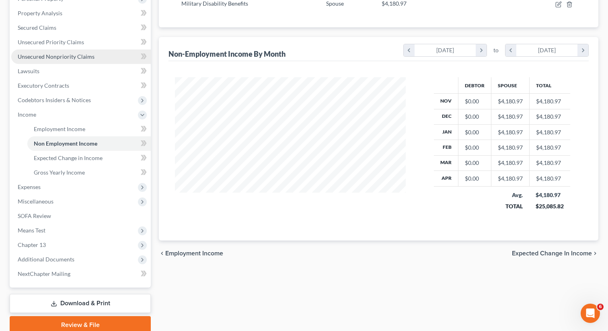
scroll to position [165, 0]
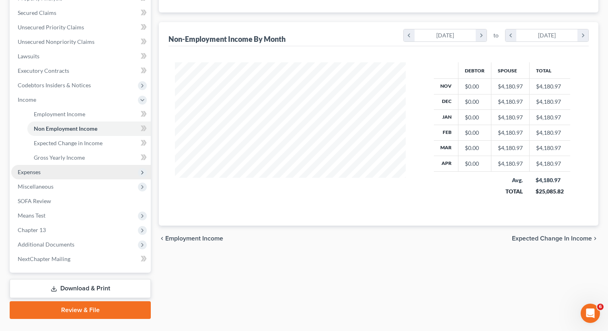
click at [40, 171] on span "Expenses" at bounding box center [29, 171] width 23 height 7
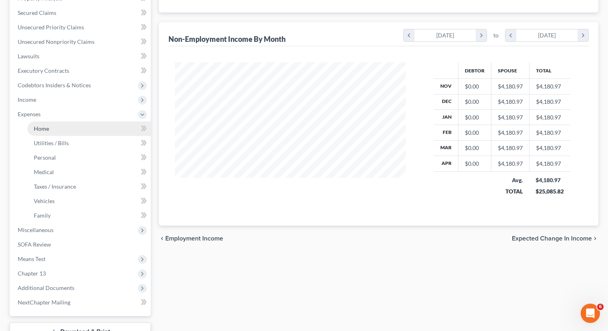
click at [63, 128] on link "Home" at bounding box center [88, 128] width 123 height 14
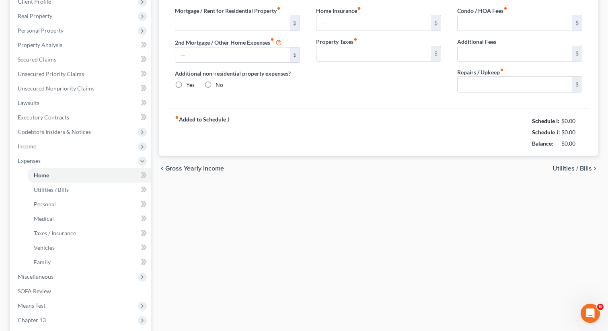
type input "3,000.00"
type input "0.00"
radio input "true"
type input "120.00"
type input "0.00"
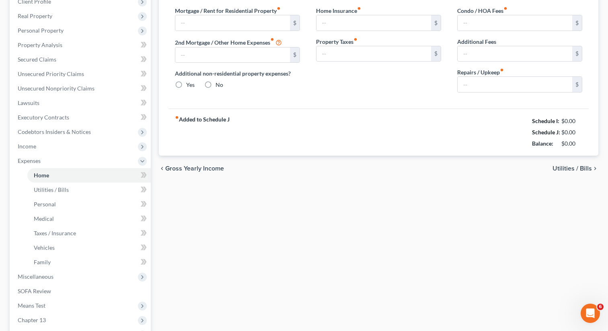
type input "416.67"
type input "0.00"
type input "200.00"
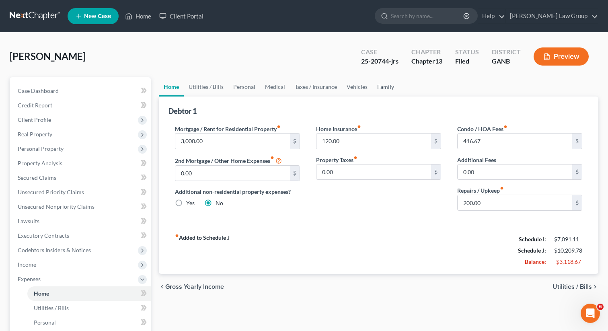
click at [385, 87] on link "Family" at bounding box center [385, 86] width 27 height 19
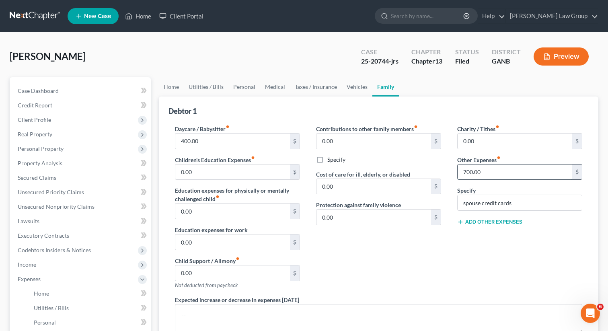
click at [515, 171] on input "700.00" at bounding box center [514, 171] width 115 height 15
drag, startPoint x: 515, startPoint y: 201, endPoint x: 418, endPoint y: 195, distance: 97.4
click at [418, 195] on div "Daycare / Babysitter fiber_manual_record 400.00 $ Children's Education Expenses…" at bounding box center [378, 246] width 423 height 242
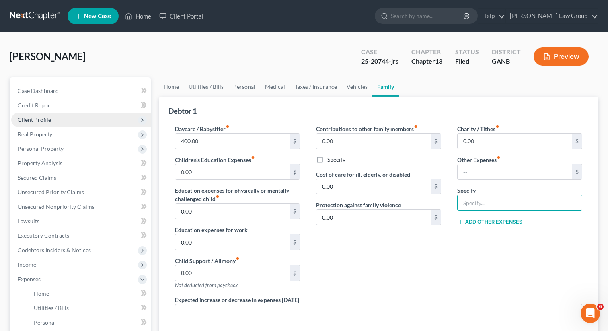
click at [64, 122] on span "Client Profile" at bounding box center [80, 120] width 139 height 14
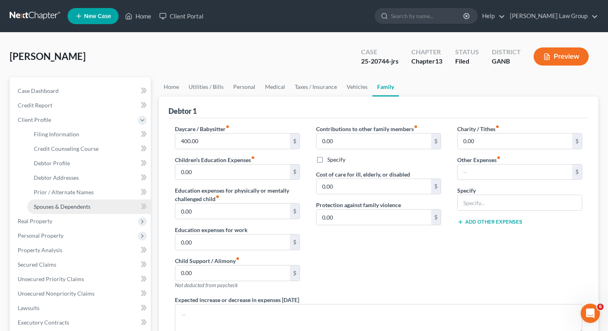
click at [59, 208] on span "Spouses & Dependents" at bounding box center [62, 206] width 57 height 7
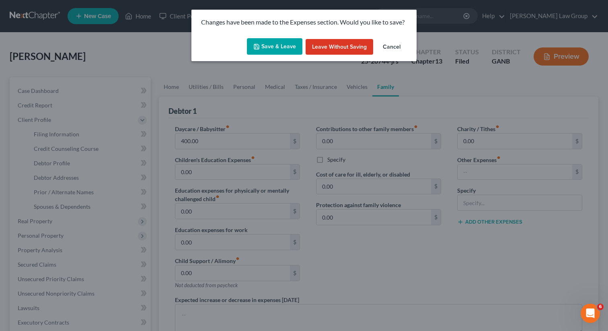
click at [265, 47] on button "Save & Leave" at bounding box center [274, 46] width 55 height 17
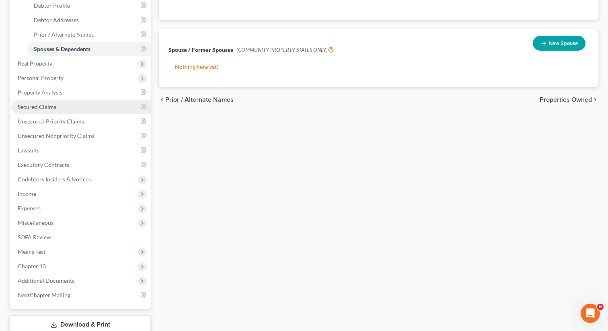
scroll to position [160, 0]
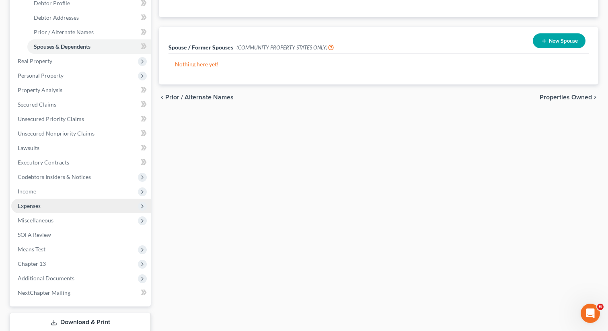
click at [55, 205] on span "Expenses" at bounding box center [80, 206] width 139 height 14
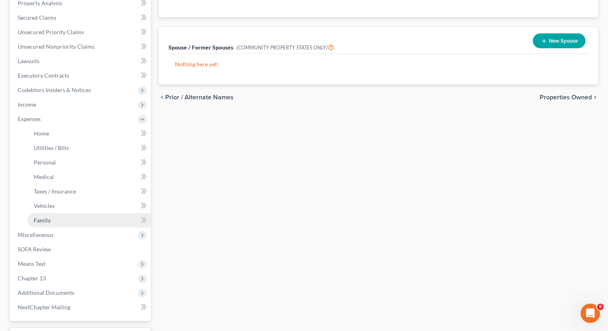
click at [57, 218] on link "Family" at bounding box center [88, 220] width 123 height 14
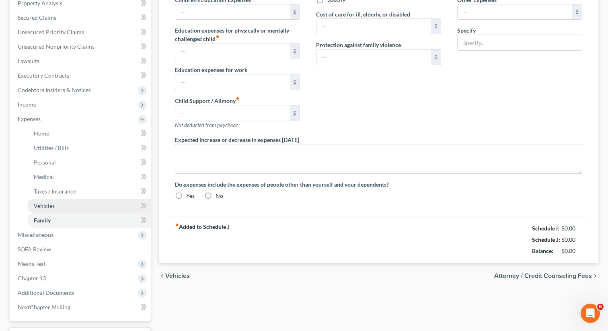
type input "400.00"
type input "0.00"
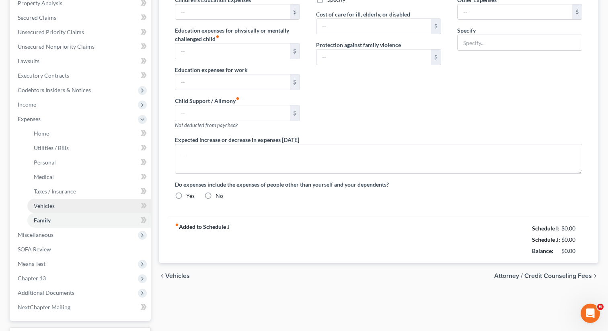
type input "0.00"
radio input "true"
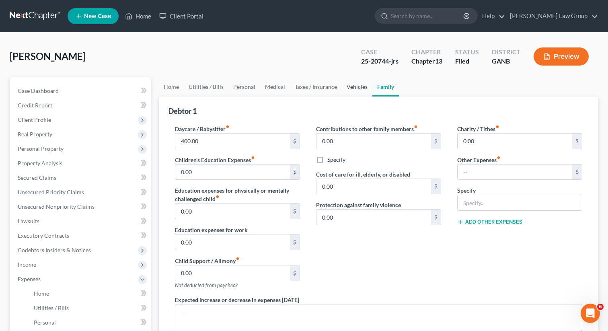
click at [355, 85] on link "Vehicles" at bounding box center [357, 86] width 31 height 19
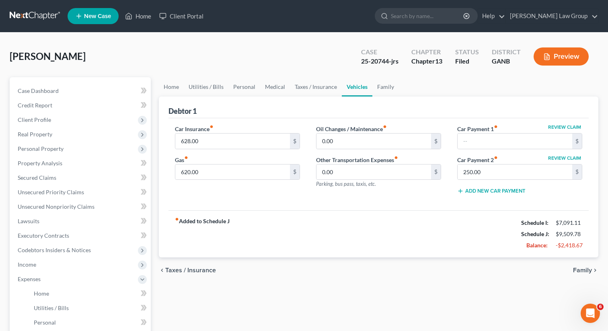
click at [207, 180] on div "Car Insurance fiber_manual_record 628.00 $ Gas fiber_manual_record 620.00 $" at bounding box center [237, 163] width 141 height 76
click at [207, 173] on input "620.00" at bounding box center [232, 171] width 115 height 15
type input "230"
click at [299, 94] on link "Taxes / Insurance" at bounding box center [316, 86] width 52 height 19
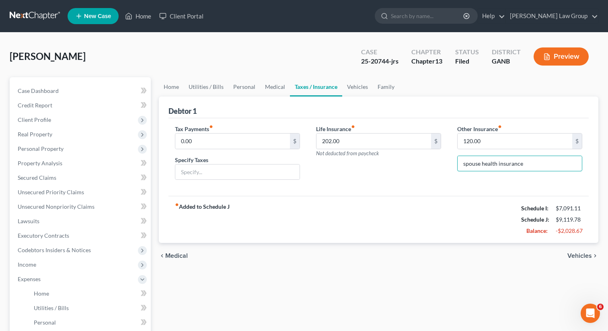
drag, startPoint x: 532, startPoint y: 165, endPoint x: 417, endPoint y: 155, distance: 115.4
click at [417, 155] on div "Tax Payments fiber_manual_record 0.00 $ Specify Taxes Life Insurance fiber_manu…" at bounding box center [378, 156] width 423 height 62
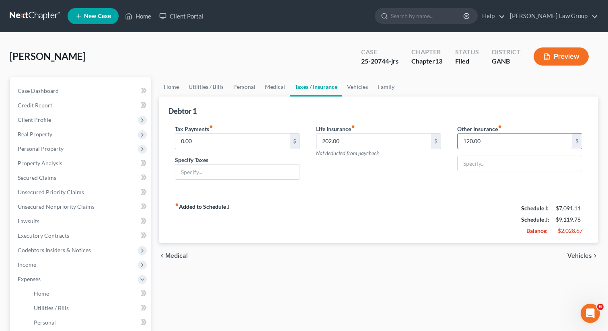
drag, startPoint x: 489, startPoint y: 144, endPoint x: 448, endPoint y: 144, distance: 41.0
click at [448, 144] on div "Tax Payments fiber_manual_record 0.00 $ Specify Taxes Life Insurance fiber_manu…" at bounding box center [378, 156] width 423 height 62
click at [480, 146] on input "120.00" at bounding box center [514, 140] width 115 height 15
drag, startPoint x: 487, startPoint y: 143, endPoint x: 449, endPoint y: 139, distance: 37.6
click at [449, 139] on div "Other Insurance fiber_manual_record 120.00 $" at bounding box center [519, 156] width 141 height 62
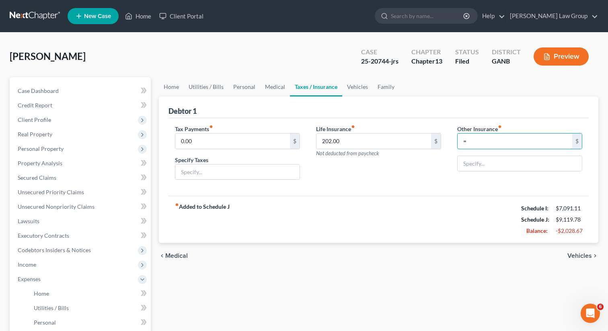
type input "0"
click at [273, 86] on link "Medical" at bounding box center [275, 86] width 30 height 19
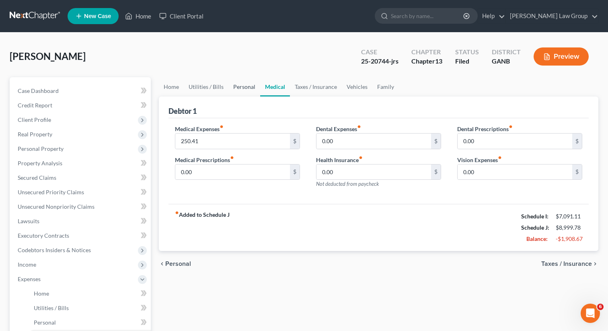
click at [238, 84] on link "Personal" at bounding box center [244, 86] width 32 height 19
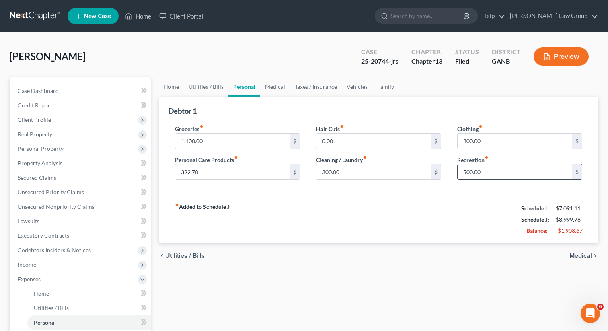
click at [479, 174] on input "500.00" at bounding box center [514, 171] width 115 height 15
click at [384, 174] on input "300.00" at bounding box center [373, 171] width 115 height 15
type input "100"
click at [323, 191] on div "Groceries fiber_manual_record 1,100.00 $ Personal Care Products fiber_manual_re…" at bounding box center [378, 157] width 420 height 78
click at [214, 139] on input "1,100.00" at bounding box center [232, 140] width 115 height 15
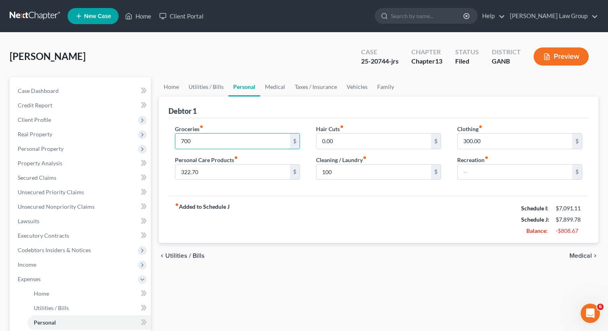
type input "700"
click at [267, 190] on div "Groceries fiber_manual_record 700 $ Personal Care Products fiber_manual_record …" at bounding box center [378, 157] width 420 height 78
click at [202, 84] on link "Utilities / Bills" at bounding box center [206, 86] width 45 height 19
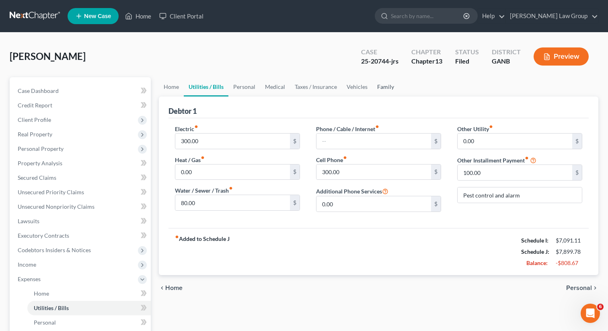
click at [385, 89] on link "Family" at bounding box center [385, 86] width 27 height 19
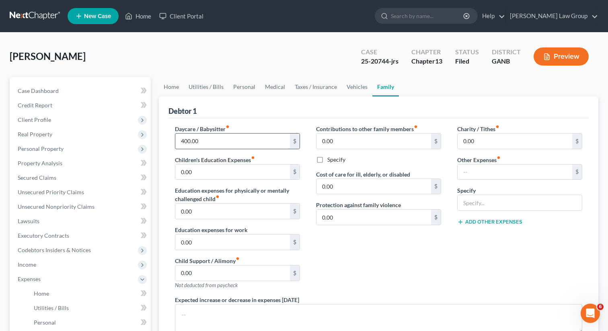
click at [229, 141] on input "400.00" at bounding box center [232, 140] width 115 height 15
click at [292, 77] on link "Taxes / Insurance" at bounding box center [316, 86] width 52 height 19
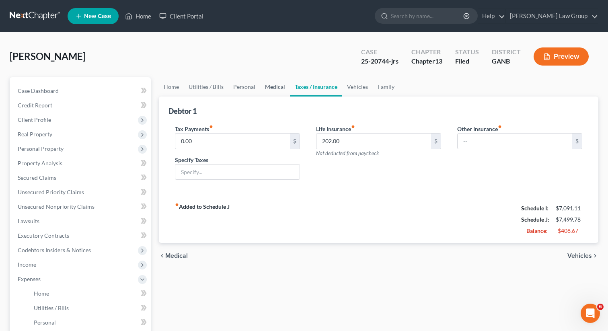
click at [265, 85] on link "Medical" at bounding box center [275, 86] width 30 height 19
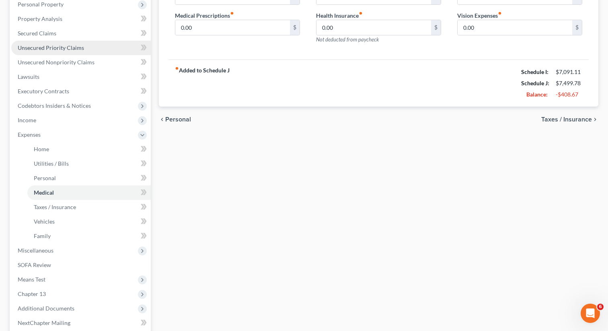
scroll to position [226, 0]
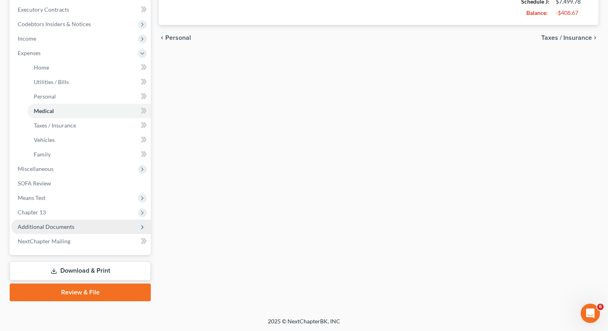
click at [80, 223] on span "Additional Documents" at bounding box center [80, 226] width 139 height 14
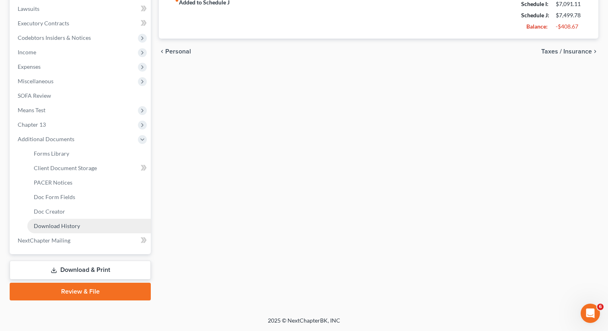
scroll to position [211, 0]
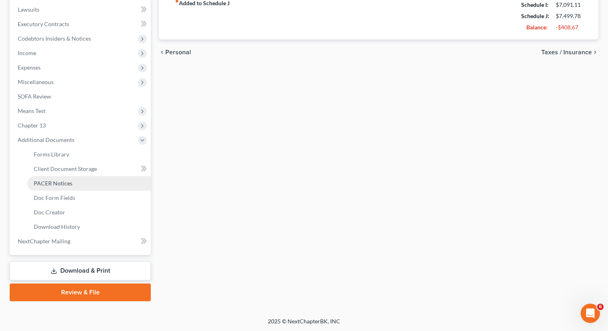
click at [69, 183] on span "PACER Notices" at bounding box center [53, 183] width 39 height 7
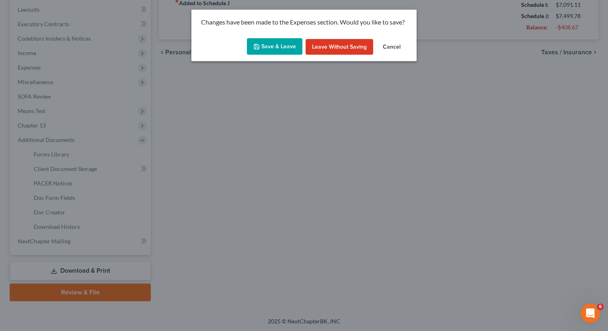
click at [266, 54] on button "Save & Leave" at bounding box center [274, 46] width 55 height 17
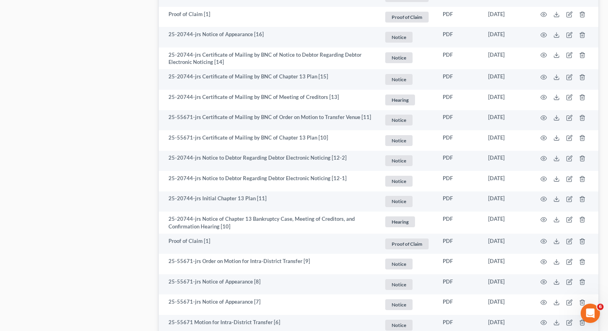
scroll to position [947, 0]
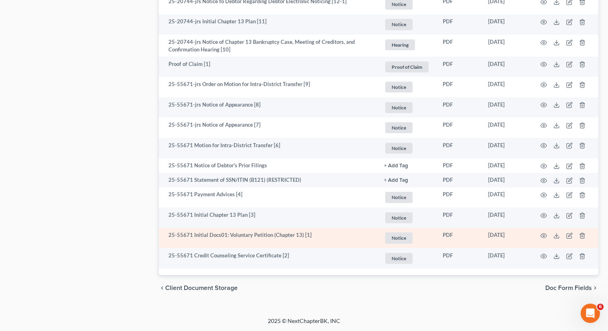
click at [549, 235] on td at bounding box center [565, 238] width 68 height 21
click at [542, 236] on icon "button" at bounding box center [543, 235] width 6 height 6
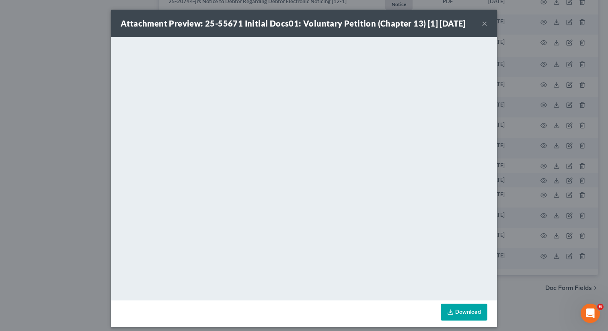
click at [486, 24] on button "×" at bounding box center [485, 23] width 6 height 10
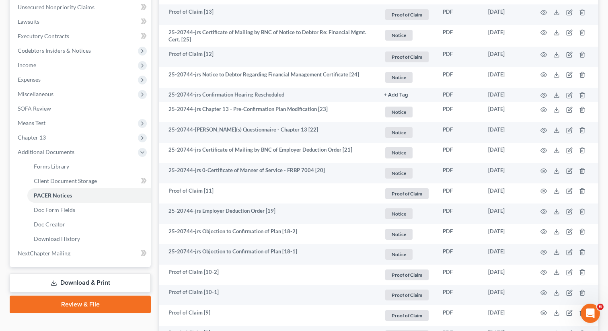
scroll to position [210, 0]
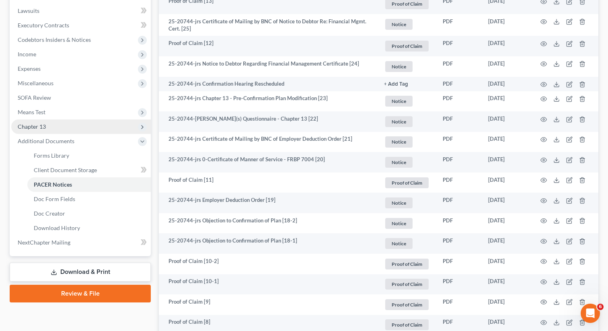
click at [62, 125] on span "Chapter 13" at bounding box center [80, 126] width 139 height 14
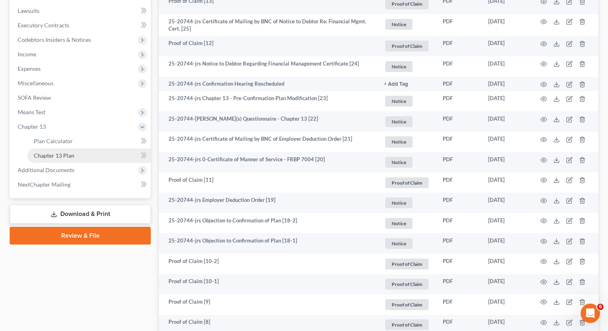
click at [55, 155] on span "Chapter 13 Plan" at bounding box center [54, 155] width 41 height 7
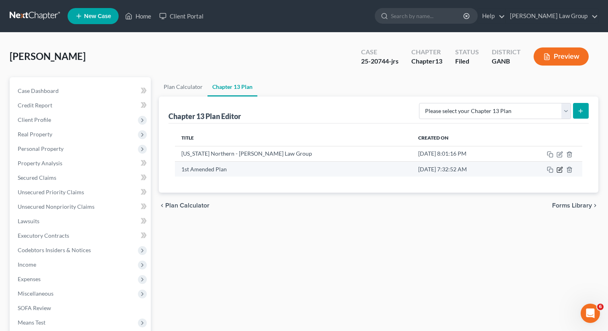
click at [559, 170] on icon "button" at bounding box center [560, 169] width 4 height 4
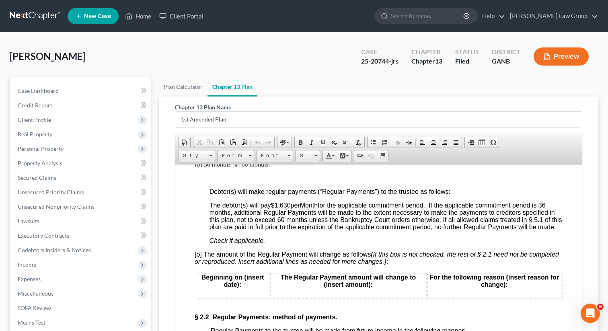
scroll to position [776, 0]
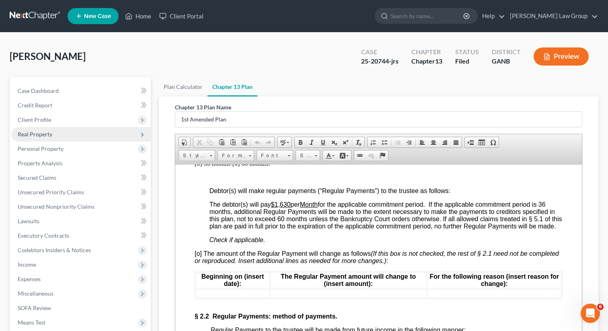
click at [62, 128] on span "Real Property" at bounding box center [80, 134] width 139 height 14
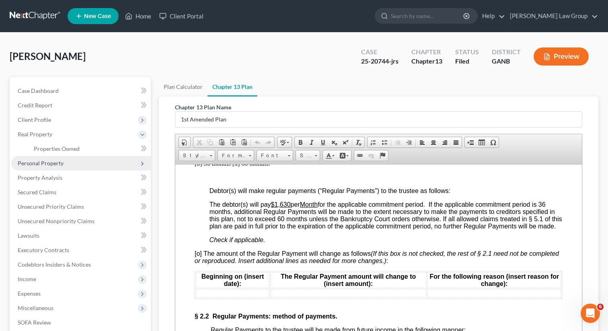
click at [40, 163] on span "Personal Property" at bounding box center [41, 163] width 46 height 7
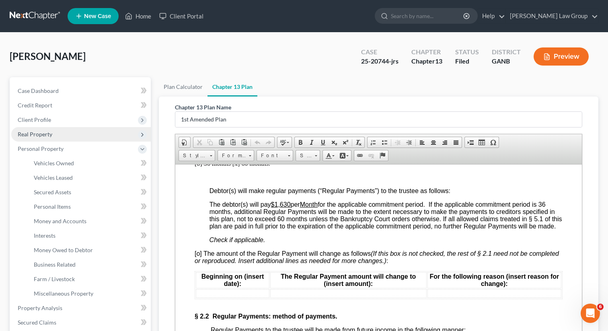
click at [45, 133] on span "Real Property" at bounding box center [35, 134] width 35 height 7
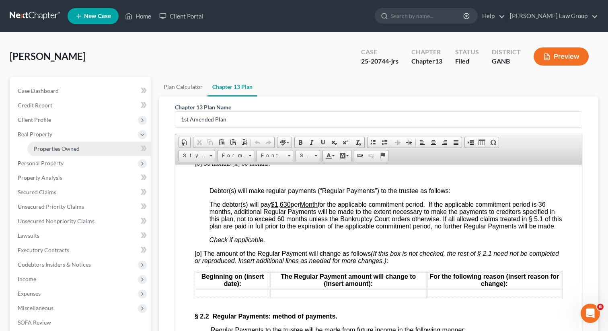
click at [43, 148] on span "Properties Owned" at bounding box center [57, 148] width 46 height 7
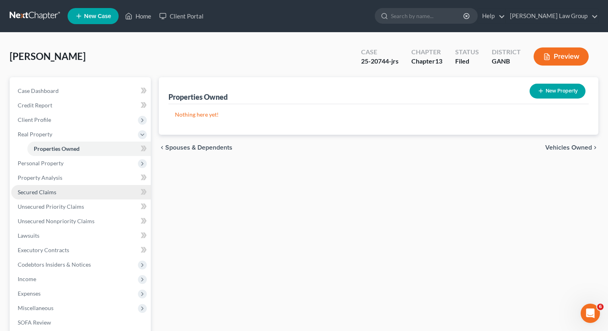
click at [50, 192] on span "Secured Claims" at bounding box center [37, 192] width 39 height 7
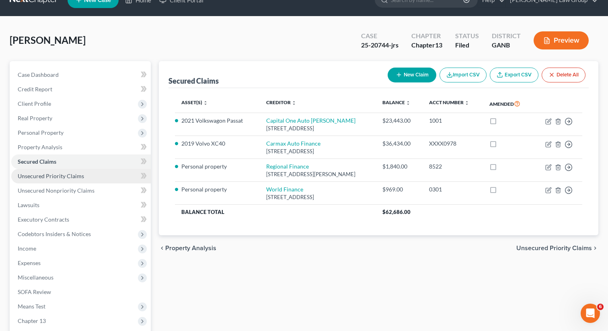
scroll to position [19, 0]
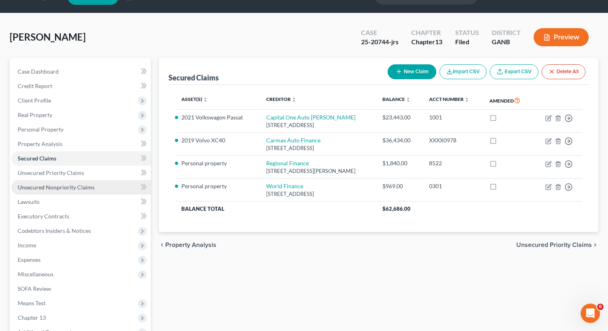
click at [36, 190] on span "Unsecured Nonpriority Claims" at bounding box center [56, 187] width 77 height 7
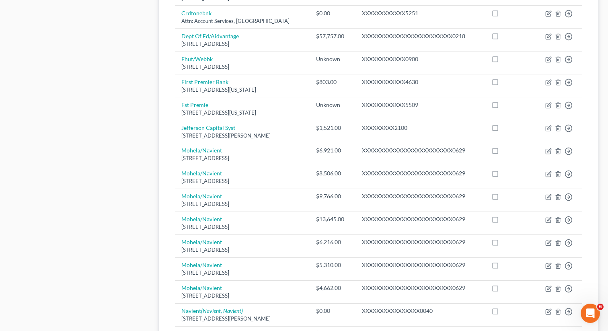
scroll to position [599, 0]
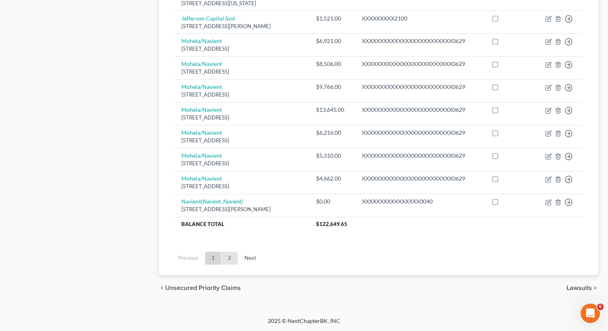
click at [229, 259] on link "2" at bounding box center [229, 258] width 16 height 13
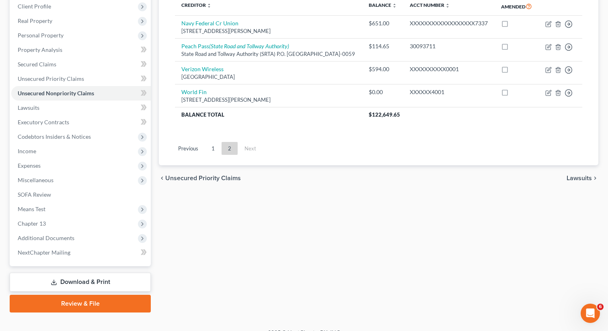
scroll to position [114, 0]
click at [61, 164] on span "Expenses" at bounding box center [80, 165] width 139 height 14
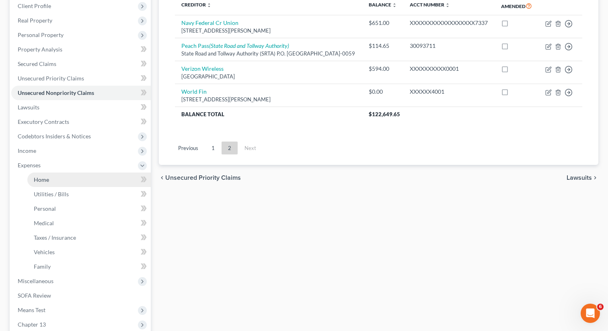
click at [48, 178] on link "Home" at bounding box center [88, 179] width 123 height 14
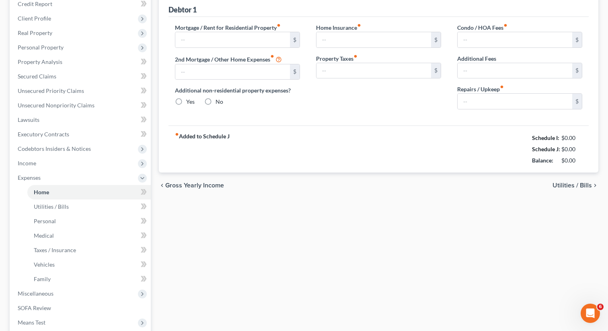
type input "3,000.00"
type input "0.00"
radio input "true"
type input "120.00"
type input "0.00"
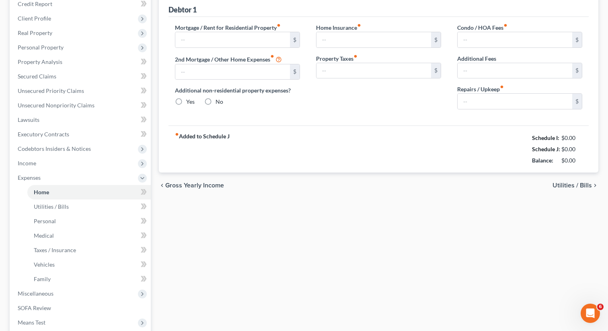
type input "416.67"
type input "0.00"
type input "200.00"
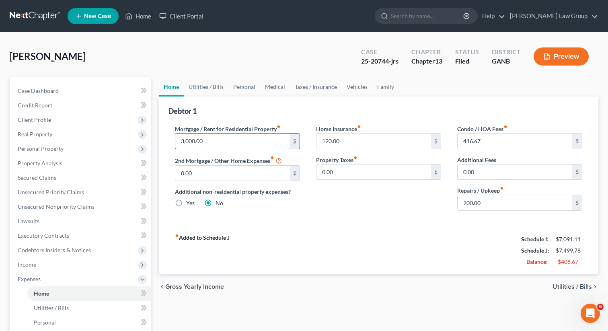
click at [204, 139] on input "3,000.00" at bounding box center [232, 140] width 115 height 15
type input "1,500"
click at [335, 202] on div "Home Insurance fiber_manual_record 120.00 $ Property Taxes fiber_manual_record …" at bounding box center [378, 171] width 141 height 92
click at [491, 207] on input "200.00" at bounding box center [514, 202] width 115 height 15
click at [438, 203] on div "Home Insurance fiber_manual_record 120.00 $ Property Taxes fiber_manual_record …" at bounding box center [378, 171] width 141 height 92
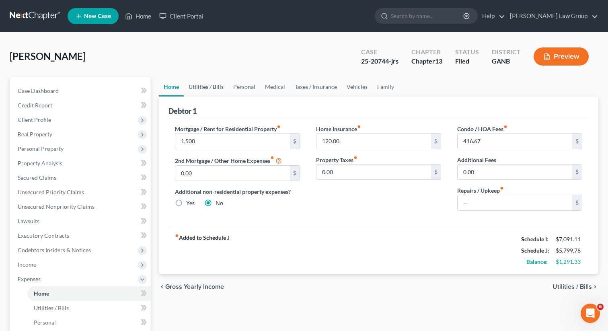
click at [202, 85] on link "Utilities / Bills" at bounding box center [206, 86] width 45 height 19
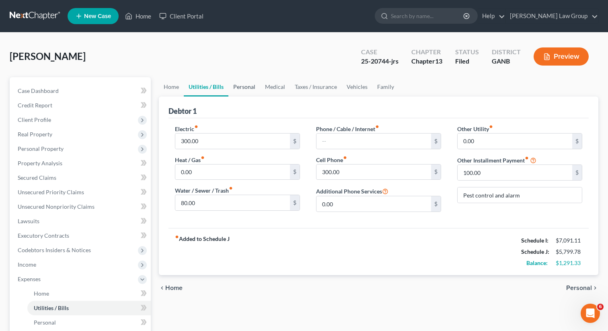
click at [239, 88] on link "Personal" at bounding box center [244, 86] width 32 height 19
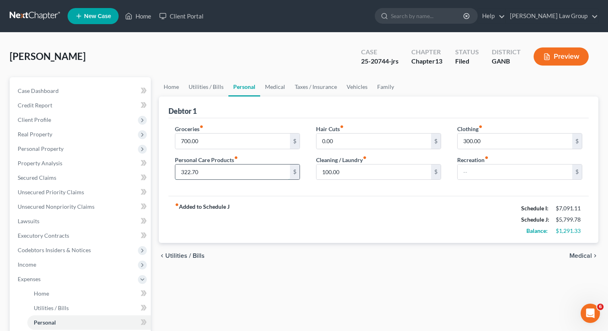
click at [212, 171] on input "322.70" at bounding box center [232, 171] width 115 height 15
type input "200"
click at [345, 197] on div "fiber_manual_record Added to Schedule J Schedule I: $7,091.11 Schedule J: $5,67…" at bounding box center [378, 219] width 420 height 47
click at [487, 145] on input "300.00" at bounding box center [514, 140] width 115 height 15
type input "100"
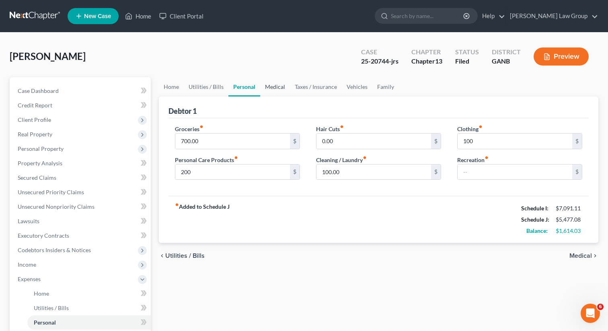
click at [269, 90] on link "Medical" at bounding box center [275, 86] width 30 height 19
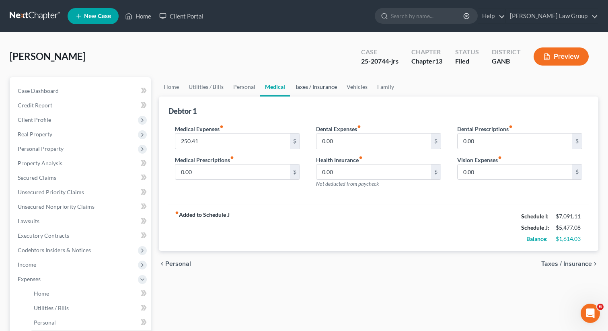
click at [307, 92] on link "Taxes / Insurance" at bounding box center [316, 86] width 52 height 19
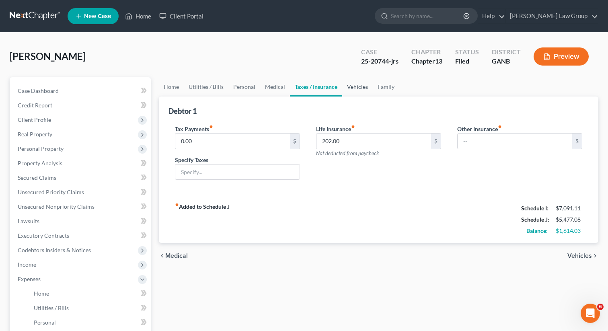
click at [355, 88] on link "Vehicles" at bounding box center [357, 86] width 31 height 19
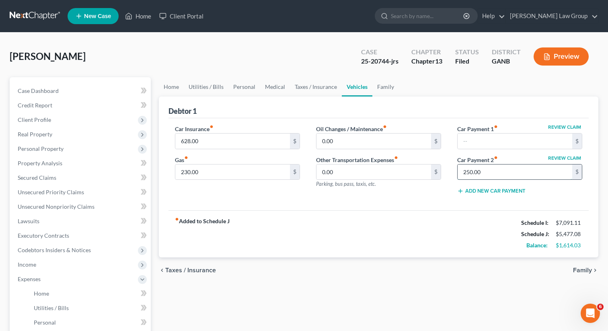
click at [482, 177] on input "250.00" at bounding box center [514, 171] width 115 height 15
click at [71, 174] on link "Secured Claims" at bounding box center [80, 177] width 139 height 14
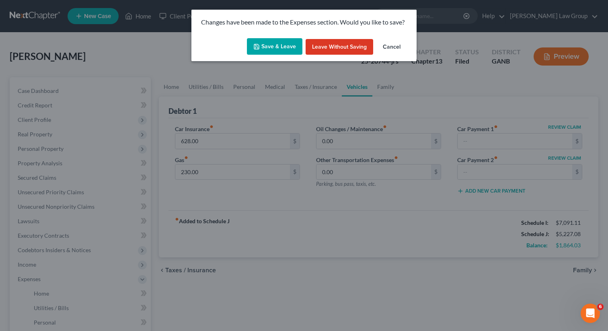
click at [279, 41] on button "Save & Leave" at bounding box center [274, 46] width 55 height 17
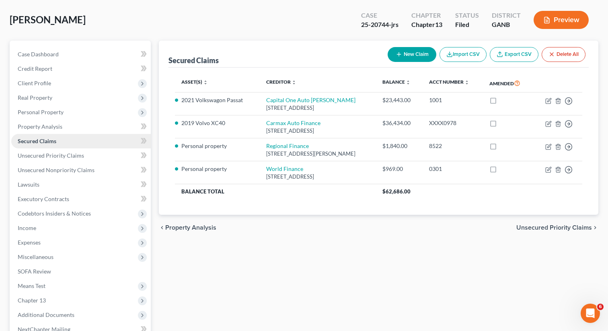
scroll to position [40, 0]
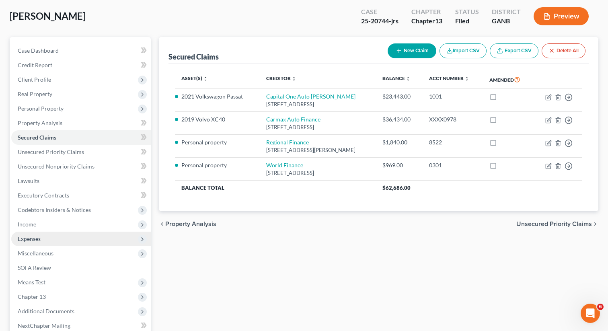
click at [47, 234] on span "Expenses" at bounding box center [80, 239] width 139 height 14
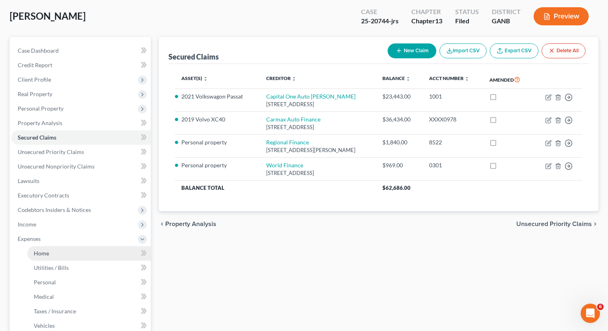
click at [44, 254] on span "Home" at bounding box center [41, 253] width 15 height 7
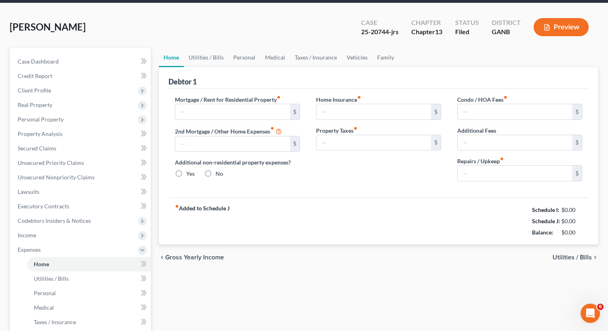
type input "1,500.00"
type input "0.00"
radio input "true"
type input "120.00"
type input "0.00"
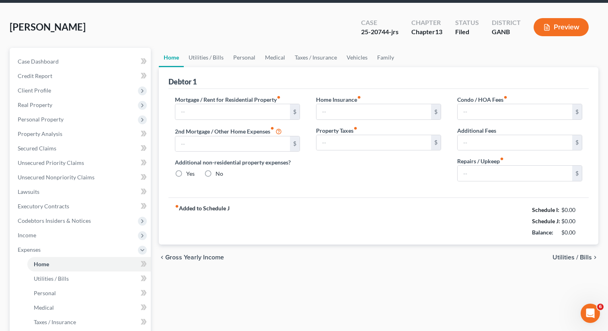
type input "416.67"
type input "0.00"
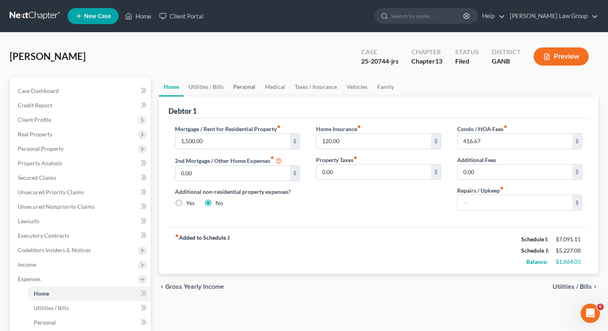
click at [244, 88] on link "Personal" at bounding box center [244, 86] width 32 height 19
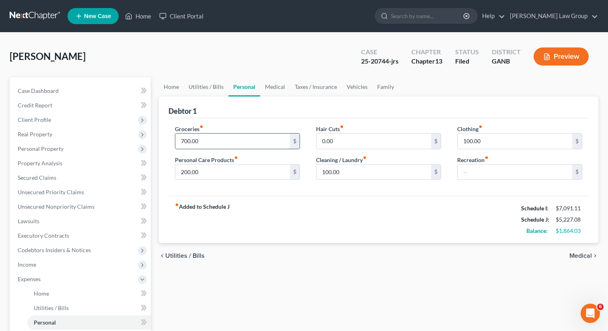
click at [206, 140] on input "700.00" at bounding box center [232, 140] width 115 height 15
type input "900"
click at [238, 182] on div "Groceries fiber_manual_record 900 $ Personal Care Products fiber_manual_record …" at bounding box center [237, 156] width 141 height 62
click at [467, 139] on input "100.00" at bounding box center [514, 140] width 115 height 15
click at [472, 144] on input "100.00" at bounding box center [514, 140] width 115 height 15
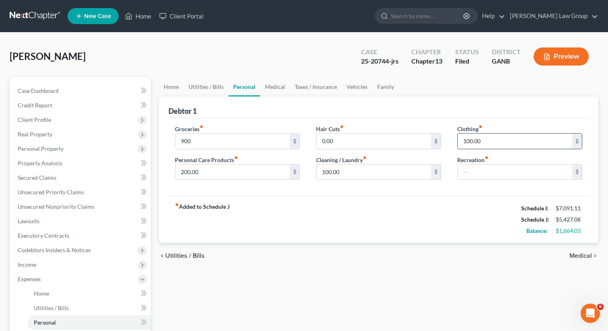
click at [467, 140] on input "100.00" at bounding box center [514, 140] width 115 height 15
click at [268, 86] on link "Medical" at bounding box center [275, 86] width 30 height 19
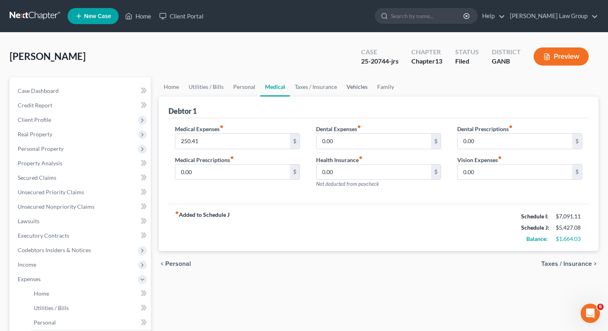
click at [358, 88] on link "Vehicles" at bounding box center [357, 86] width 31 height 19
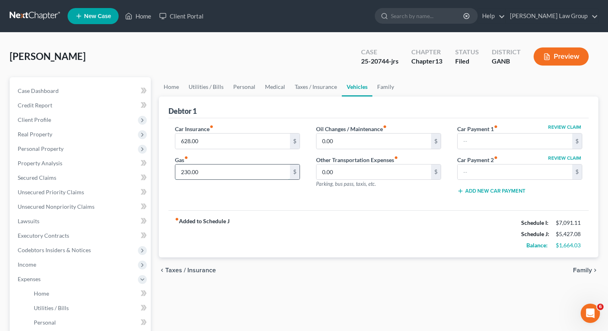
click at [186, 170] on input "230.00" at bounding box center [232, 171] width 115 height 15
click at [187, 170] on input "230.00" at bounding box center [232, 171] width 115 height 15
click at [185, 169] on input "230.00" at bounding box center [232, 171] width 115 height 15
click at [231, 170] on input "260.00" at bounding box center [232, 171] width 115 height 15
drag, startPoint x: 200, startPoint y: 172, endPoint x: 187, endPoint y: 170, distance: 13.0
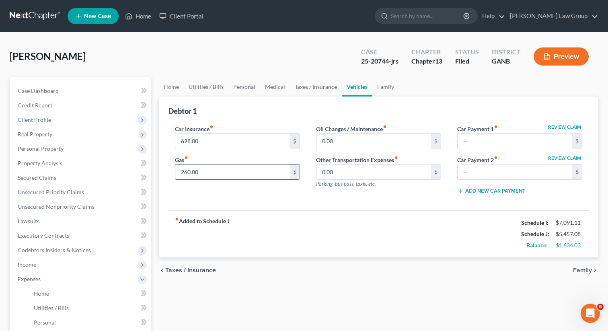
click at [187, 170] on input "260.00" at bounding box center [232, 171] width 115 height 15
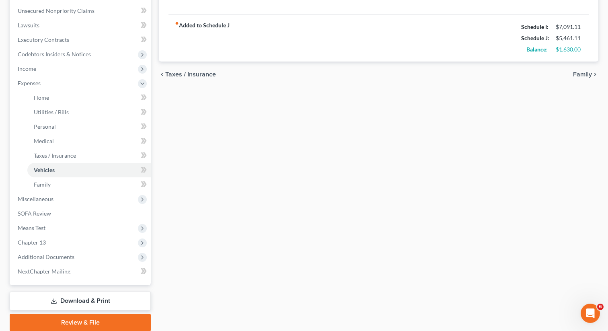
scroll to position [226, 0]
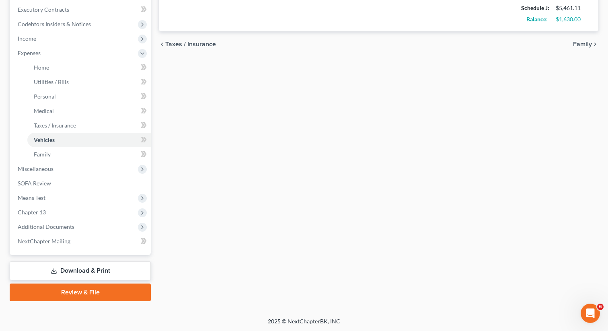
type input "264.03"
click at [82, 269] on link "Download & Print" at bounding box center [80, 270] width 141 height 19
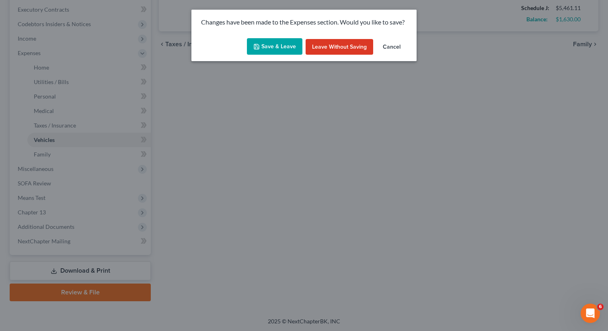
click at [275, 43] on button "Save & Leave" at bounding box center [274, 46] width 55 height 17
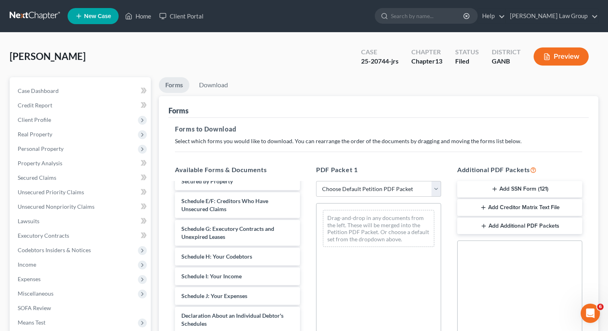
scroll to position [249, 0]
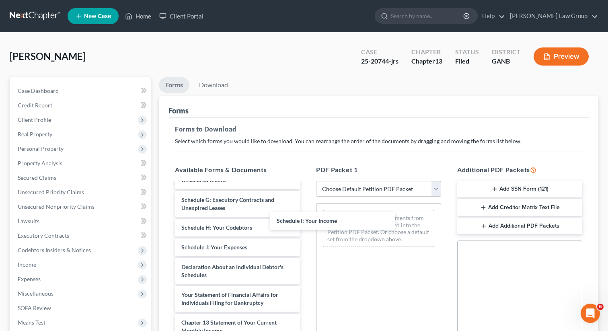
click at [306, 219] on div "Schedule I: Your Income Chapter 13 Plan (1st Amended Plan) Chapter 13 Plan (1st…" at bounding box center [237, 194] width 138 height 520
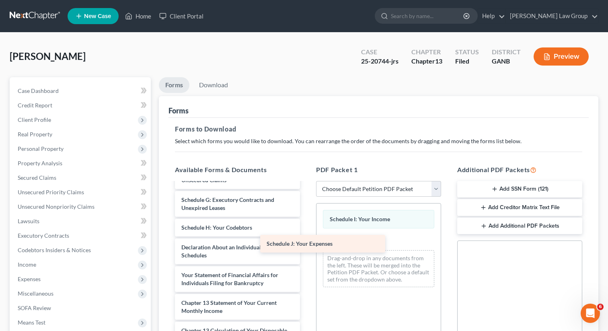
drag, startPoint x: 247, startPoint y: 244, endPoint x: 341, endPoint y: 240, distance: 93.7
click at [306, 240] on div "Schedule J: Your Expenses Chapter 13 Plan (1st Amended Plan) Chapter 13 Plan (1…" at bounding box center [237, 184] width 138 height 500
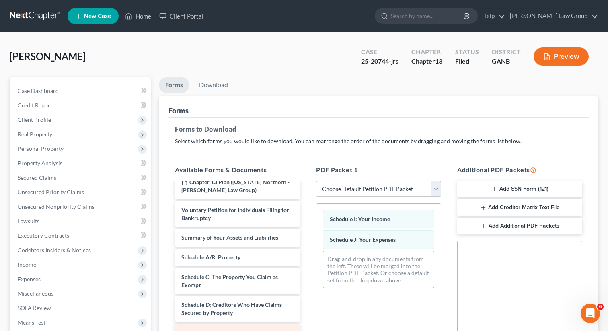
scroll to position [70, 0]
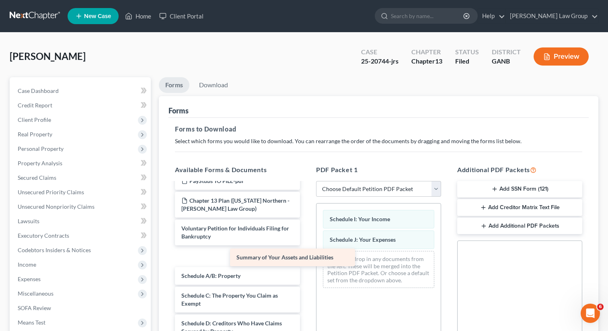
drag, startPoint x: 245, startPoint y: 256, endPoint x: 367, endPoint y: 264, distance: 121.7
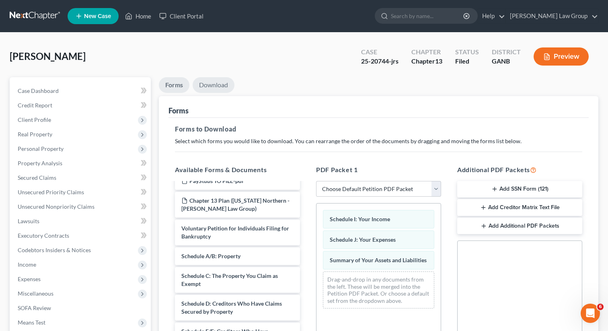
click at [206, 92] on link "Download" at bounding box center [214, 85] width 42 height 16
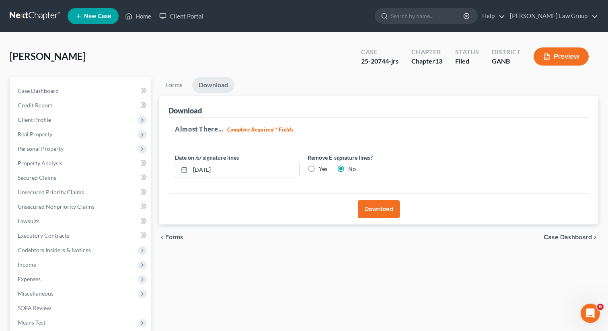
click at [381, 204] on button "Download" at bounding box center [379, 209] width 42 height 18
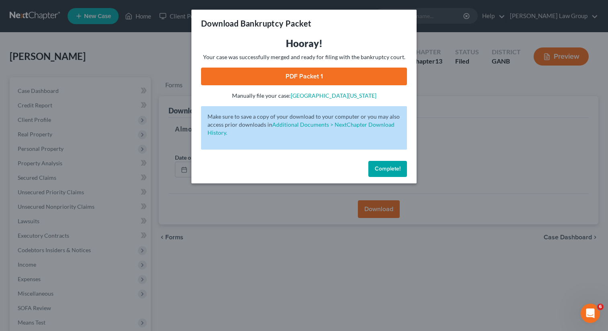
click at [286, 78] on link "PDF Packet 1" at bounding box center [304, 77] width 206 height 18
click at [381, 170] on span "Complete!" at bounding box center [388, 168] width 26 height 7
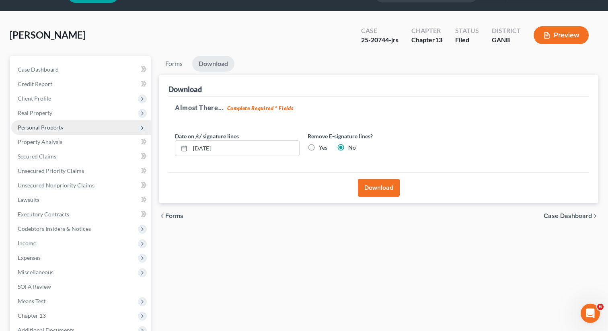
scroll to position [37, 0]
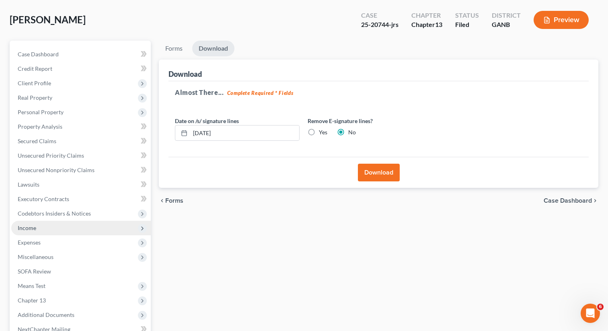
click at [34, 227] on span "Income" at bounding box center [27, 227] width 18 height 7
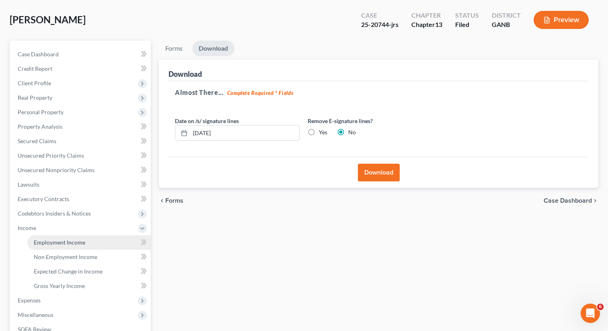
click at [47, 241] on span "Employment Income" at bounding box center [59, 242] width 51 height 7
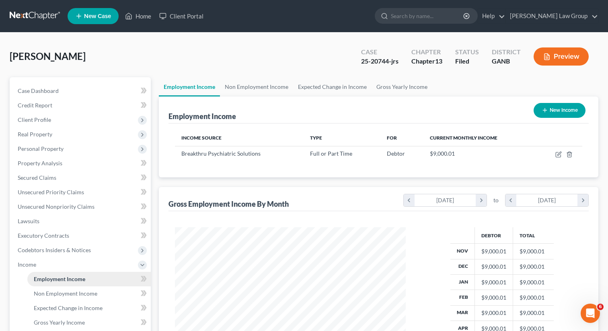
scroll to position [144, 247]
click at [41, 116] on span "Client Profile" at bounding box center [34, 119] width 33 height 7
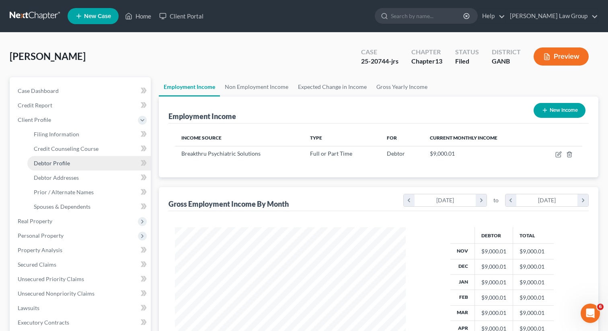
click at [43, 162] on span "Debtor Profile" at bounding box center [52, 163] width 36 height 7
select select "0"
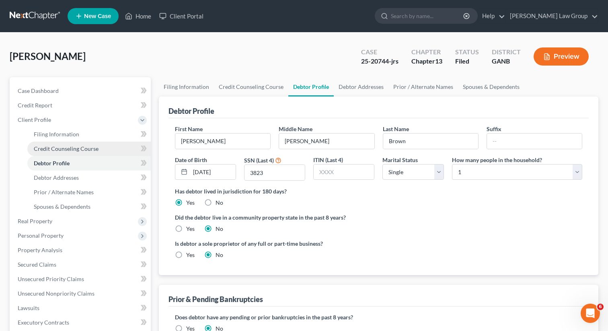
radio input "true"
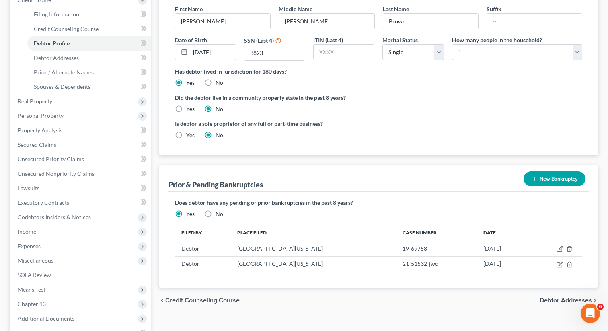
scroll to position [211, 0]
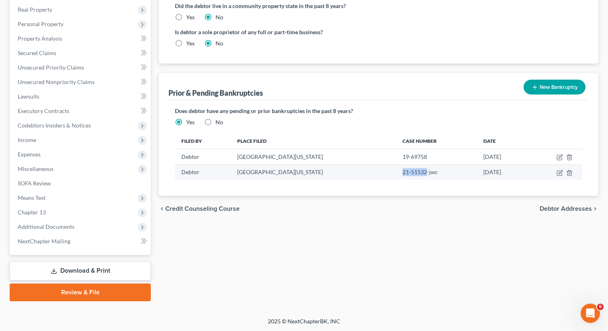
drag, startPoint x: 403, startPoint y: 171, endPoint x: 376, endPoint y: 172, distance: 26.9
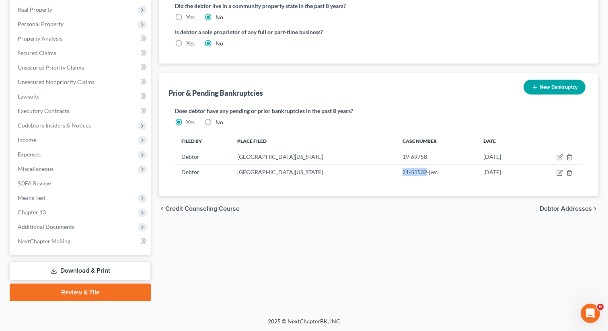
copy td "21-51532"
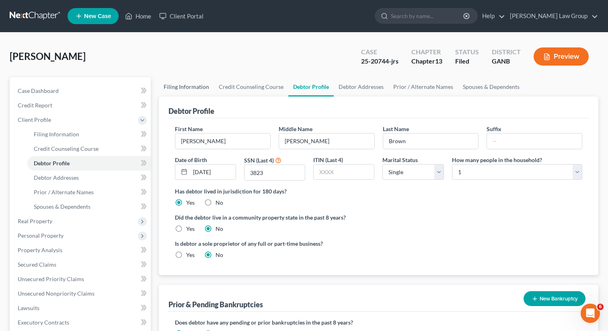
click at [190, 90] on link "Filing Information" at bounding box center [186, 86] width 55 height 19
select select "1"
select select "0"
select select "3"
select select "10"
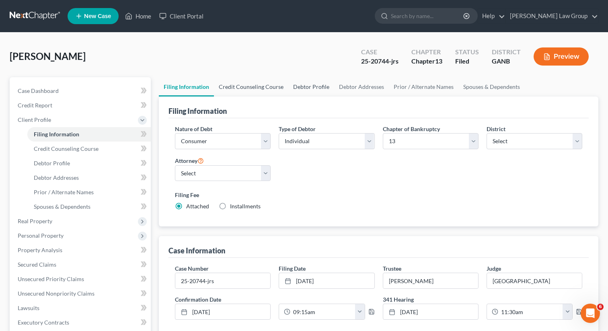
click at [242, 88] on link "Credit Counseling Course" at bounding box center [251, 86] width 74 height 19
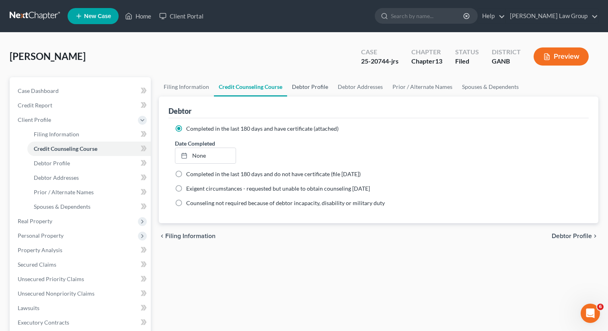
click at [291, 90] on link "Debtor Profile" at bounding box center [310, 86] width 46 height 19
select select "0"
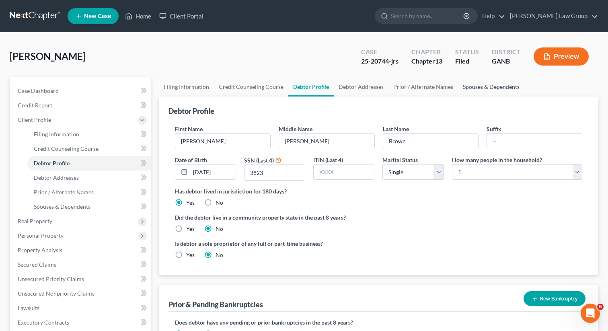
click at [481, 88] on link "Spouses & Dependents" at bounding box center [491, 86] width 66 height 19
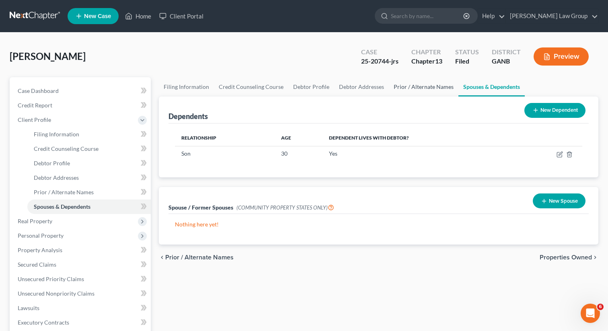
click at [403, 87] on link "Prior / Alternate Names" at bounding box center [424, 86] width 70 height 19
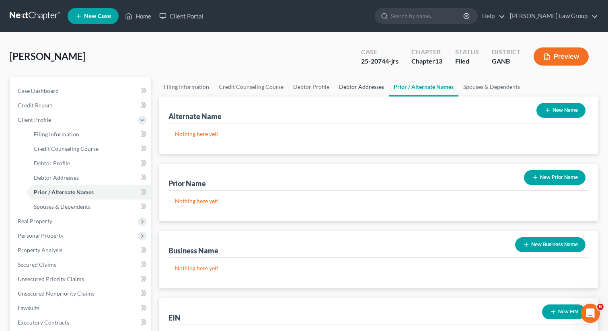
click at [367, 85] on link "Debtor Addresses" at bounding box center [361, 86] width 55 height 19
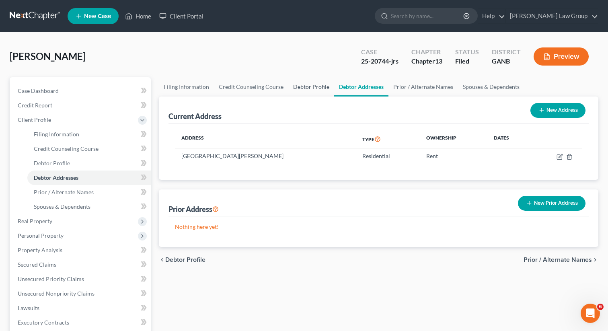
click at [309, 88] on link "Debtor Profile" at bounding box center [311, 86] width 46 height 19
select select "0"
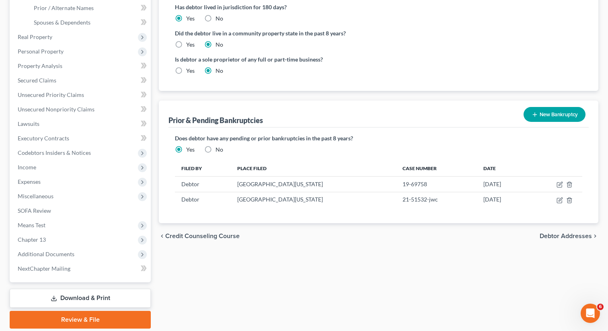
scroll to position [185, 0]
